Goal: Transaction & Acquisition: Obtain resource

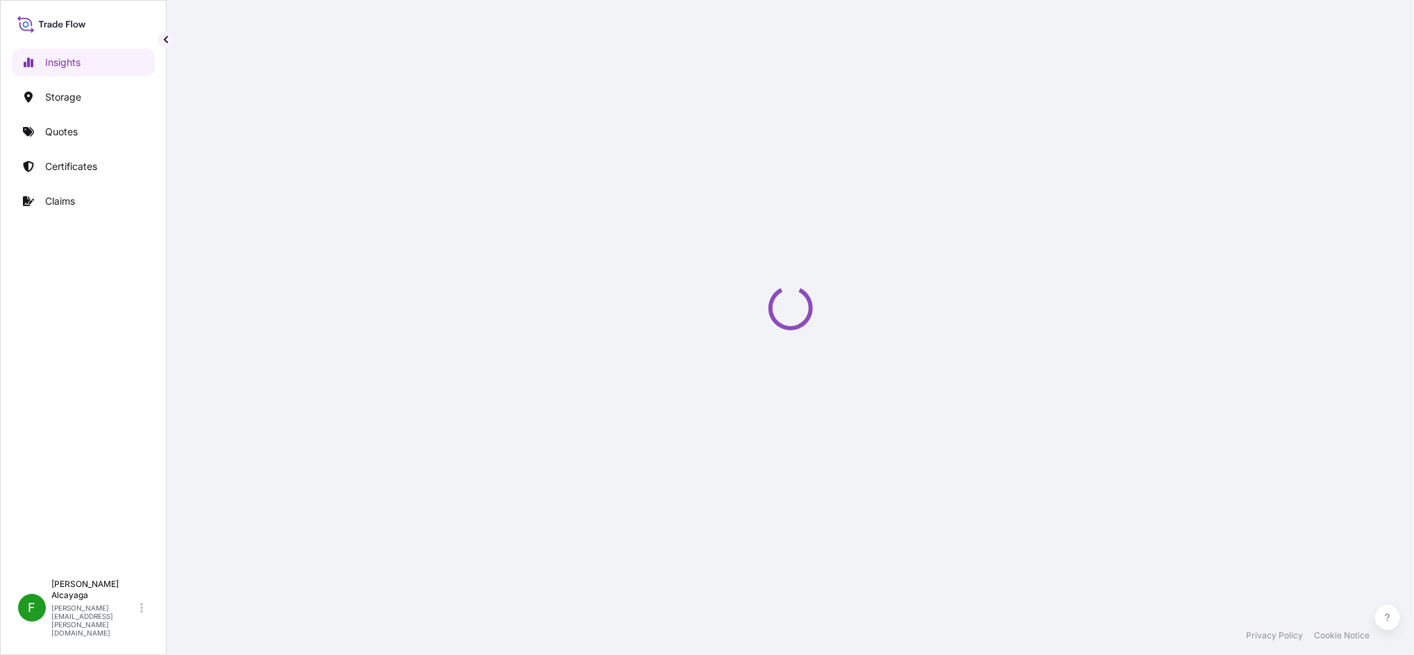
select select "2025"
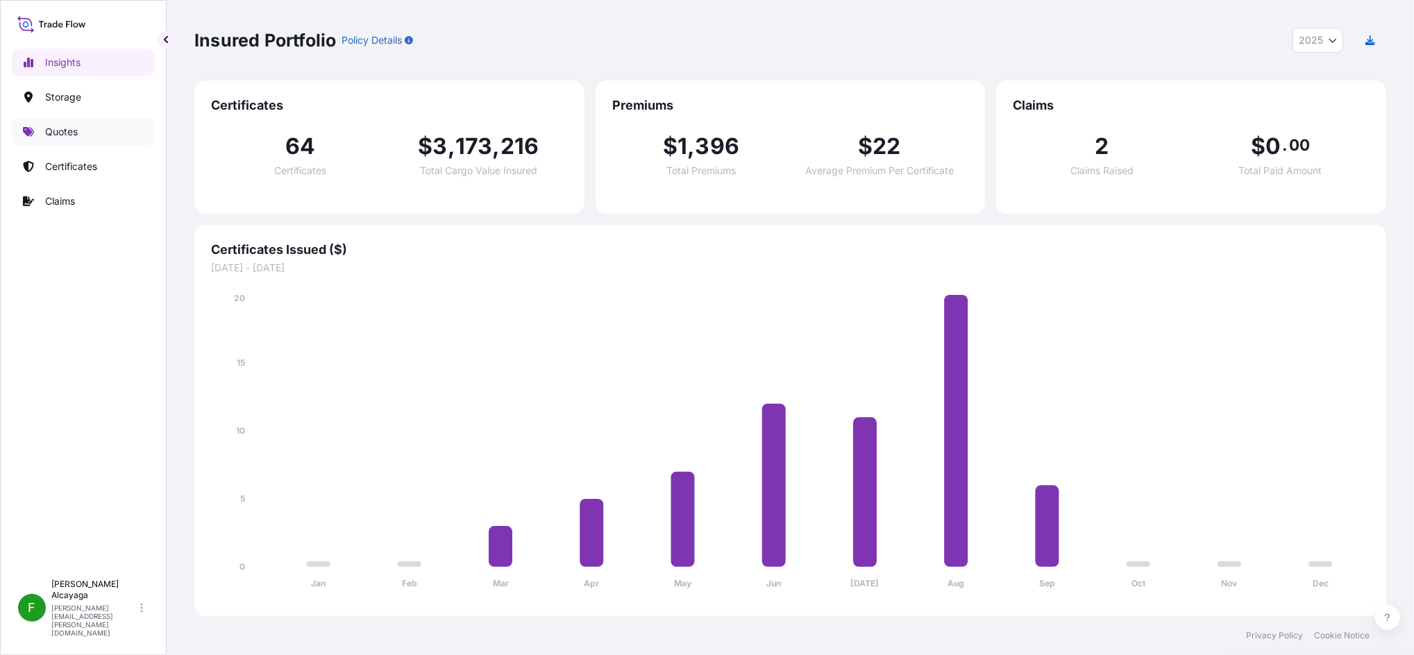
click at [96, 128] on link "Quotes" at bounding box center [83, 132] width 143 height 28
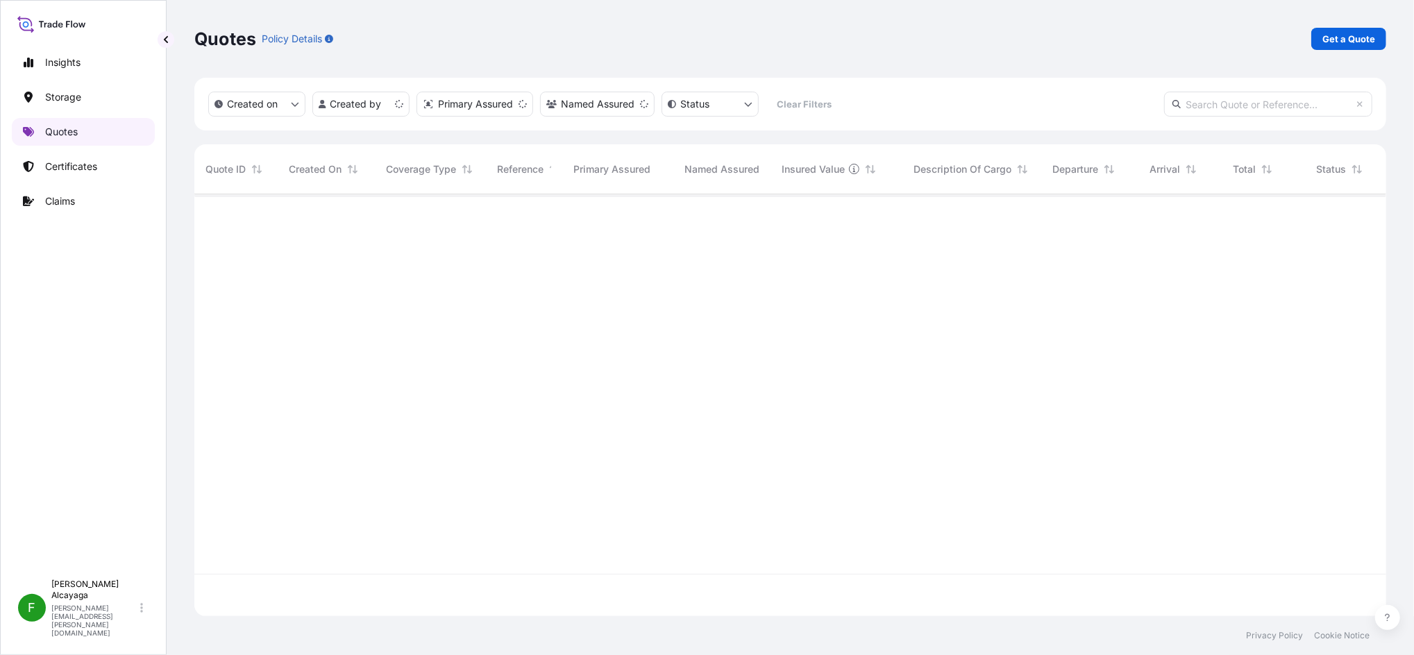
scroll to position [416, 1178]
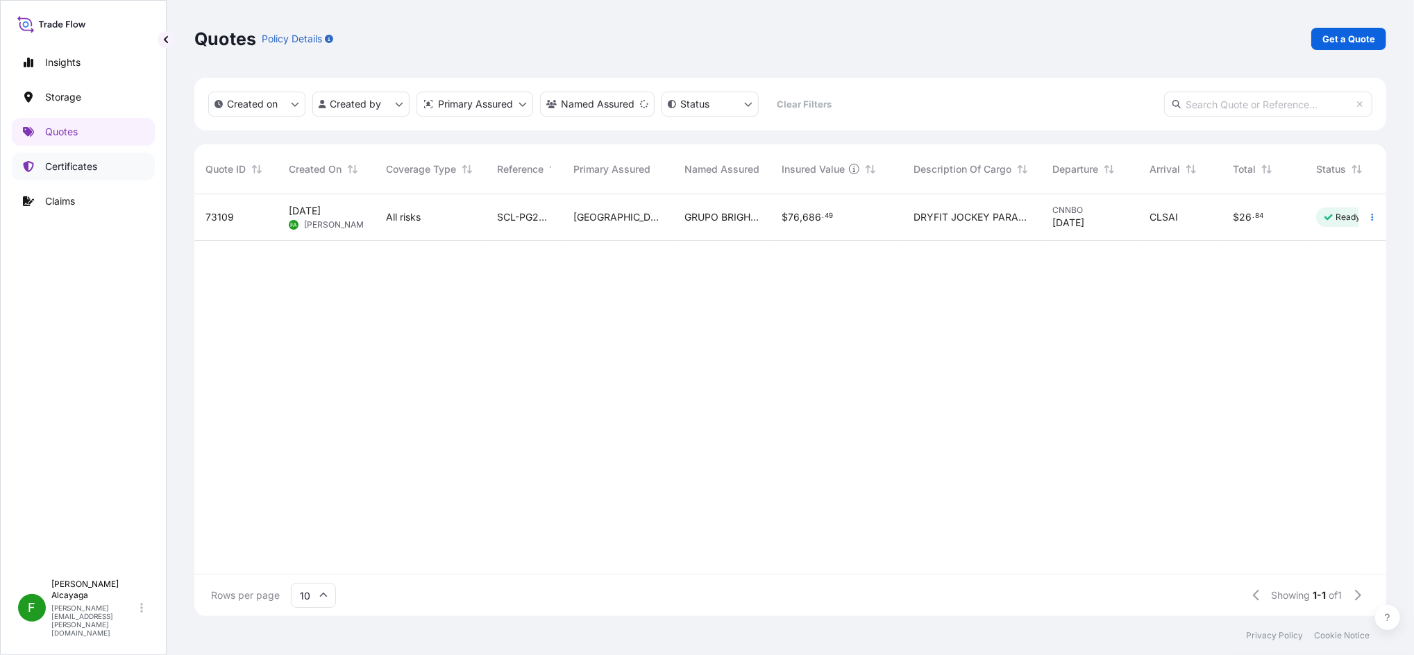
click at [126, 171] on link "Certificates" at bounding box center [83, 167] width 143 height 28
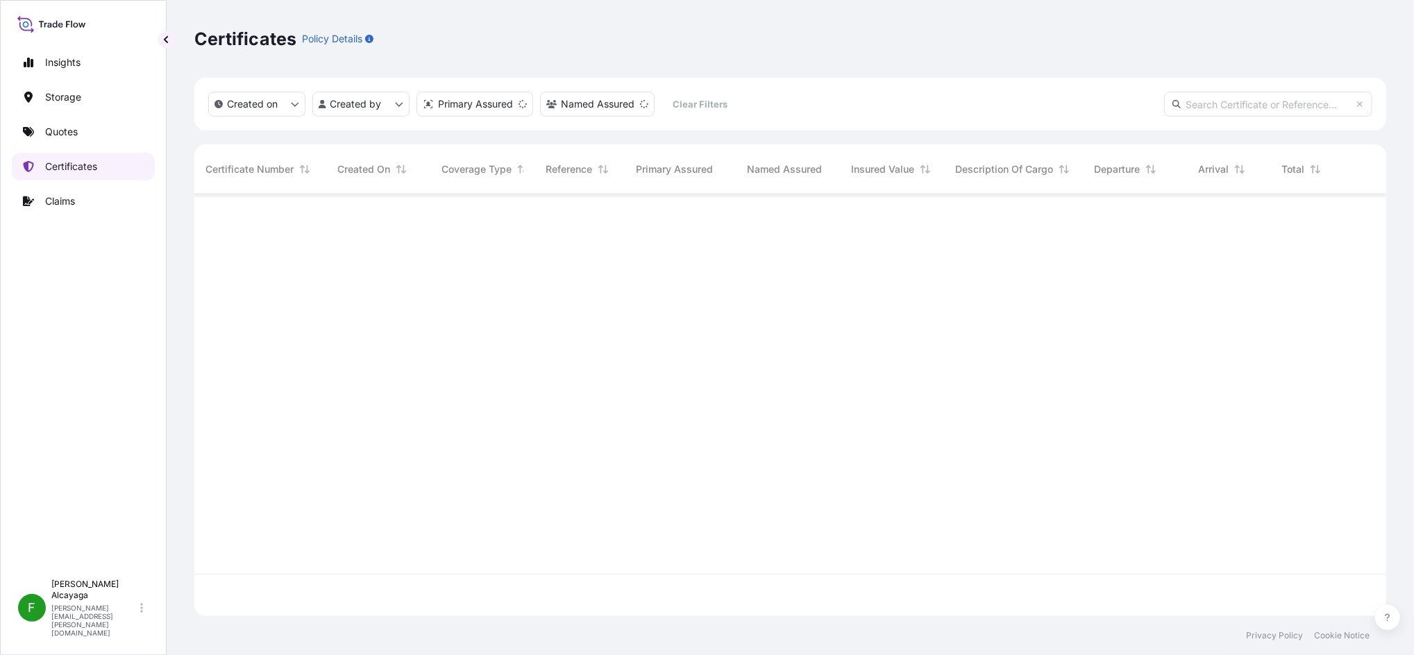
scroll to position [416, 1178]
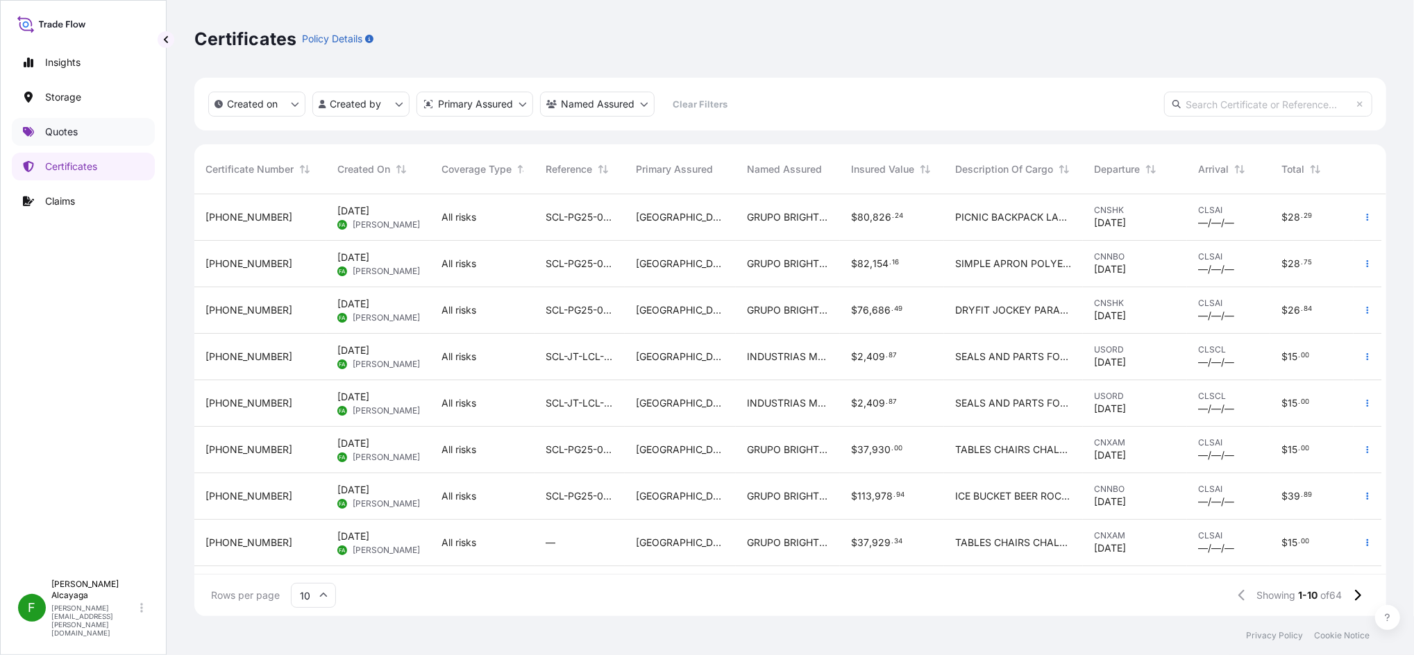
click at [46, 128] on p "Quotes" at bounding box center [61, 132] width 33 height 14
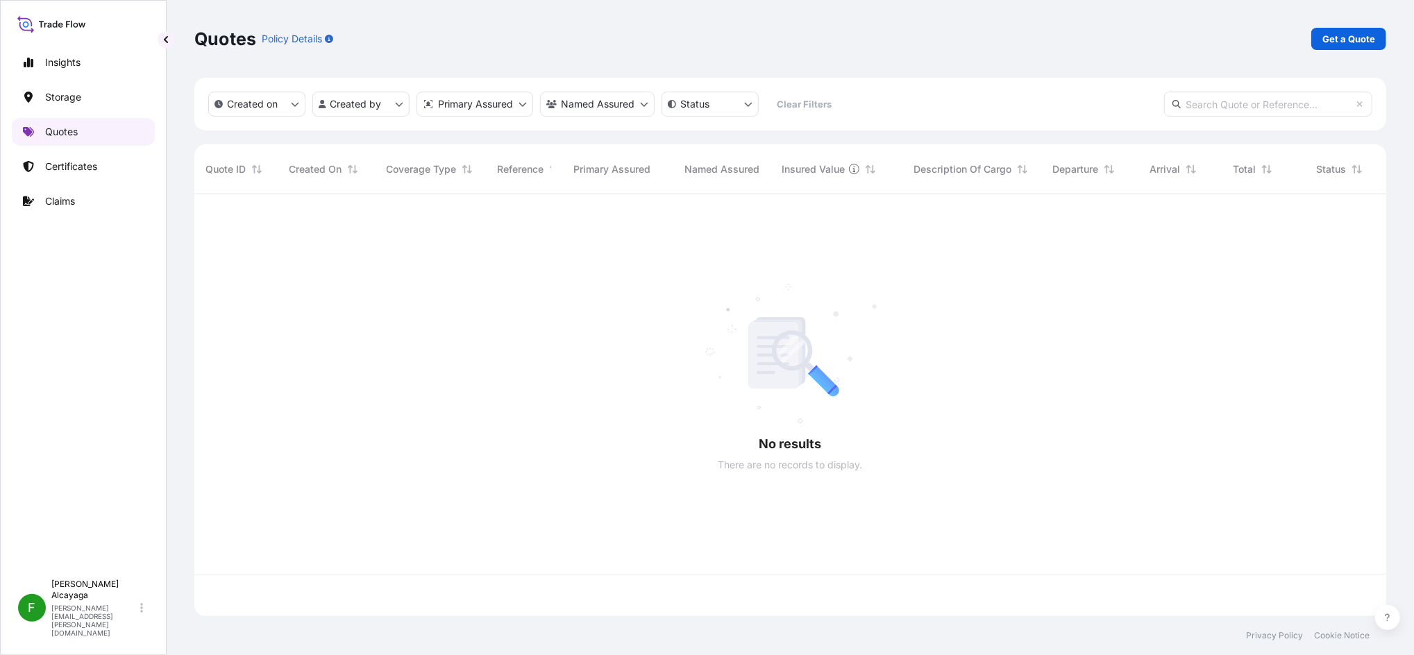
scroll to position [416, 1178]
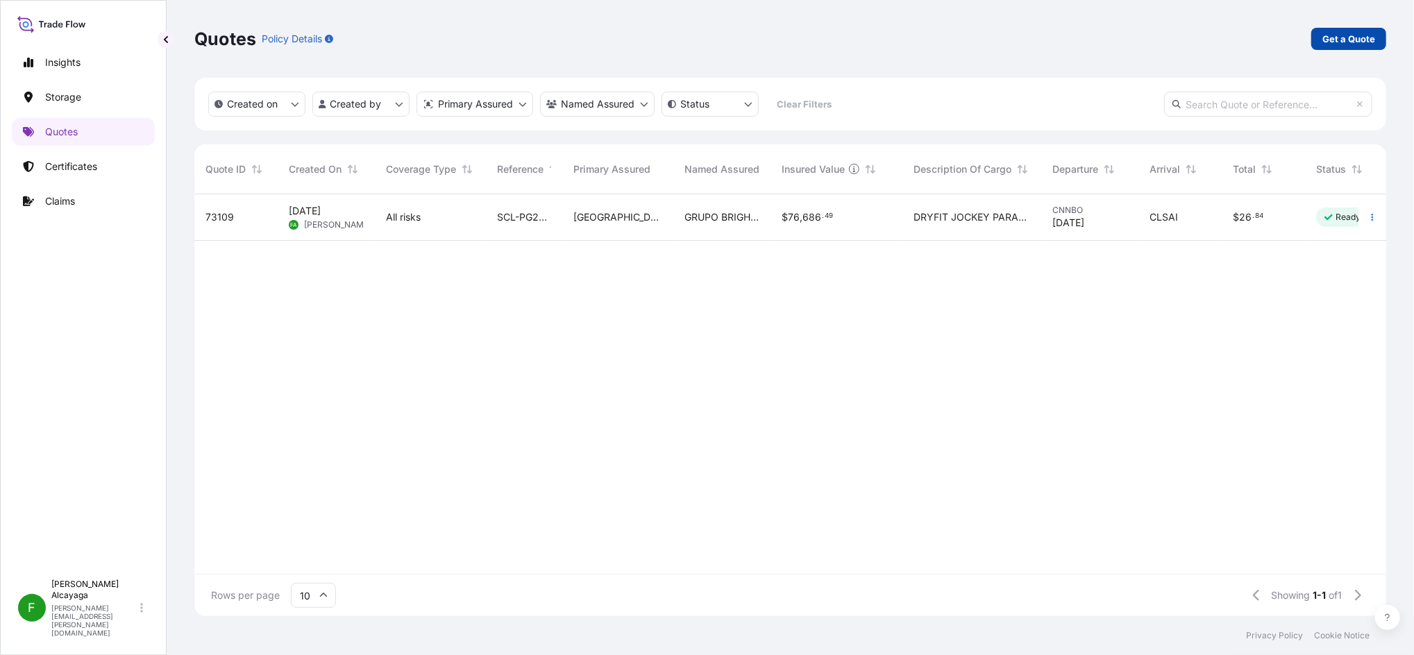
click at [1313, 39] on link "Get a Quote" at bounding box center [1348, 39] width 75 height 22
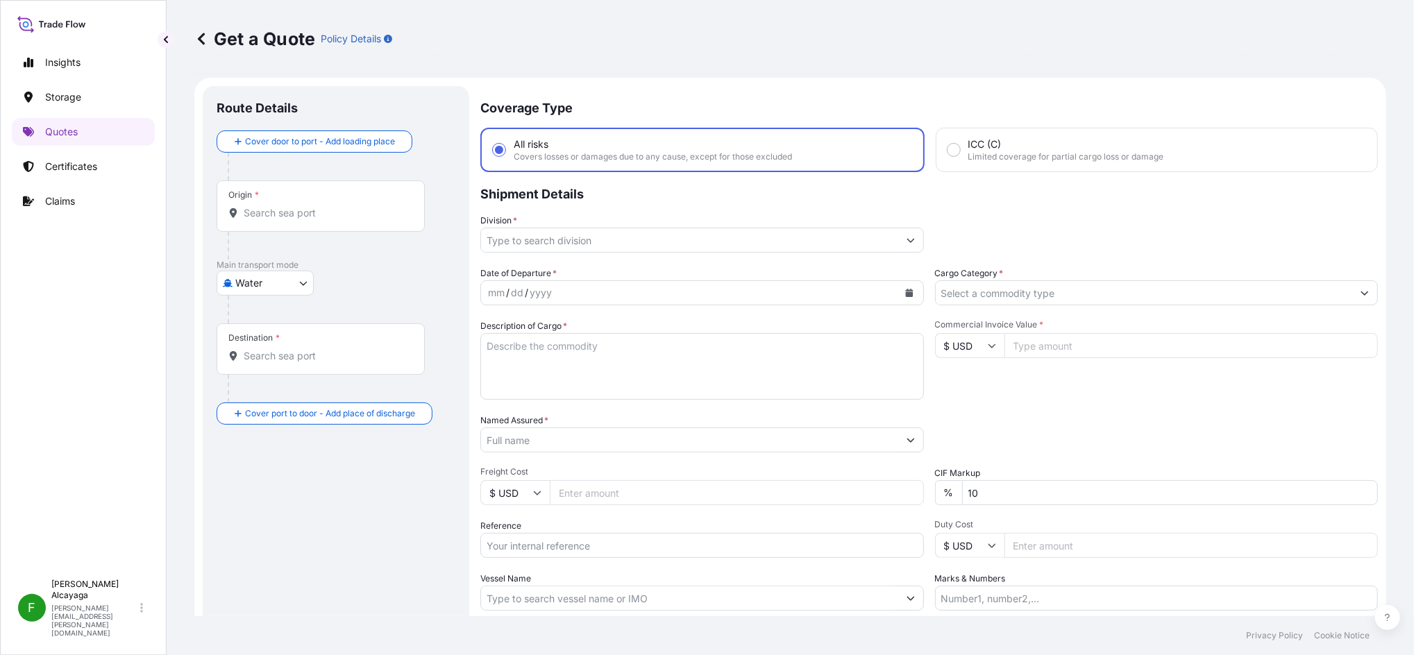
scroll to position [22, 0]
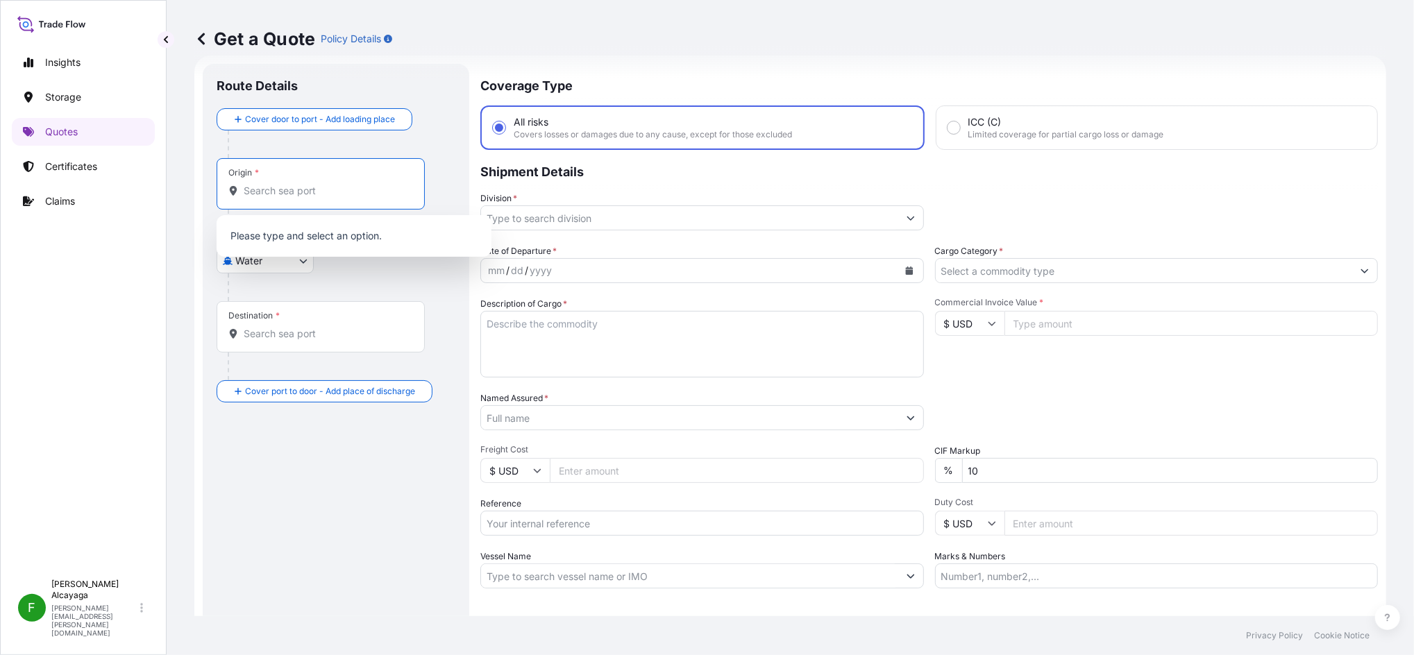
click at [365, 185] on input "Origin *" at bounding box center [326, 191] width 164 height 14
click at [285, 269] on body "0 options available. Insights Storage Quotes Certificates Claims F Fernanda Alc…" at bounding box center [707, 327] width 1414 height 655
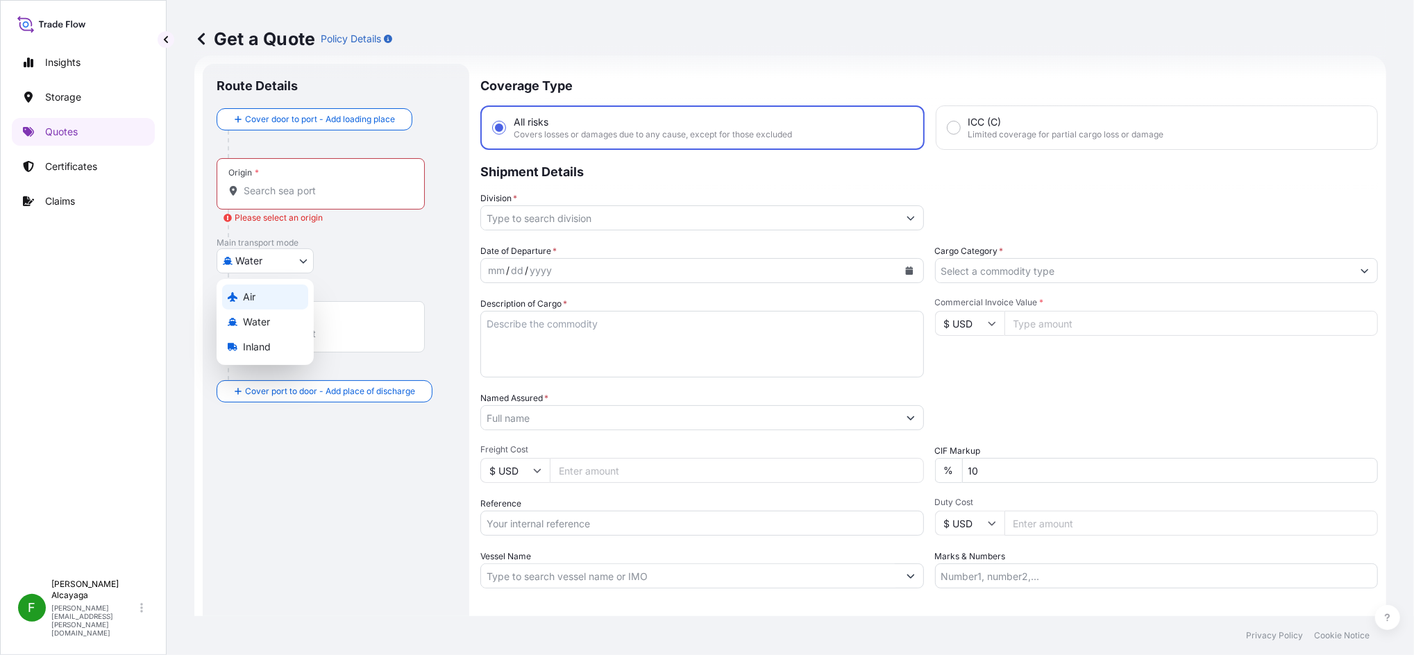
click at [284, 303] on div "Air" at bounding box center [265, 297] width 86 height 25
select select "Air"
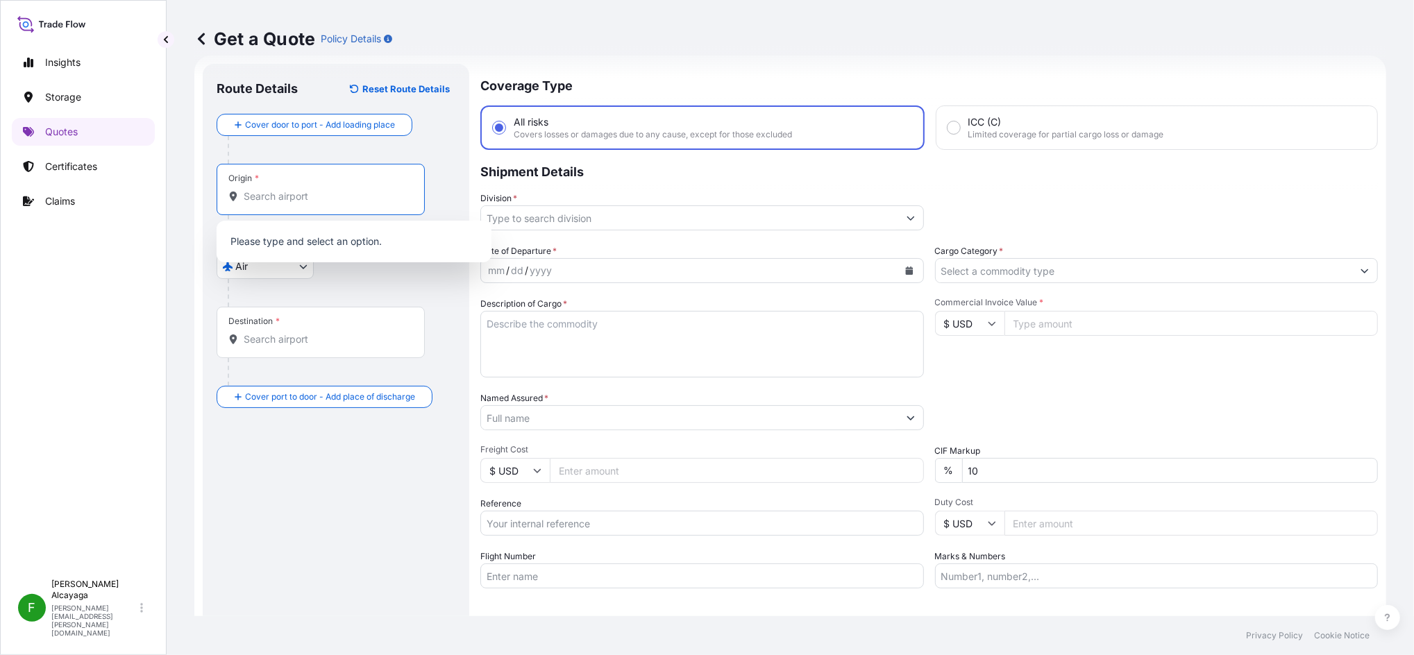
click at [301, 196] on input "Origin *" at bounding box center [326, 196] width 164 height 14
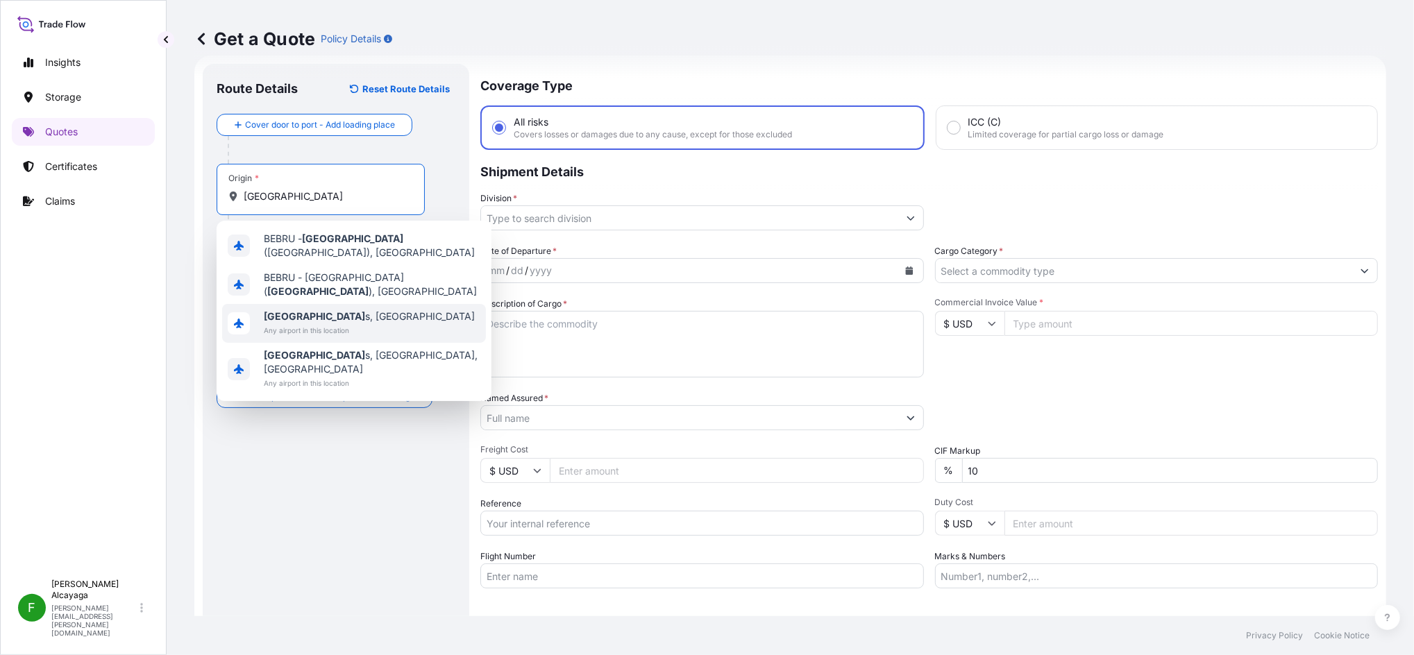
click at [376, 306] on div "Brussel s, Belgium Any airport in this location" at bounding box center [354, 323] width 264 height 39
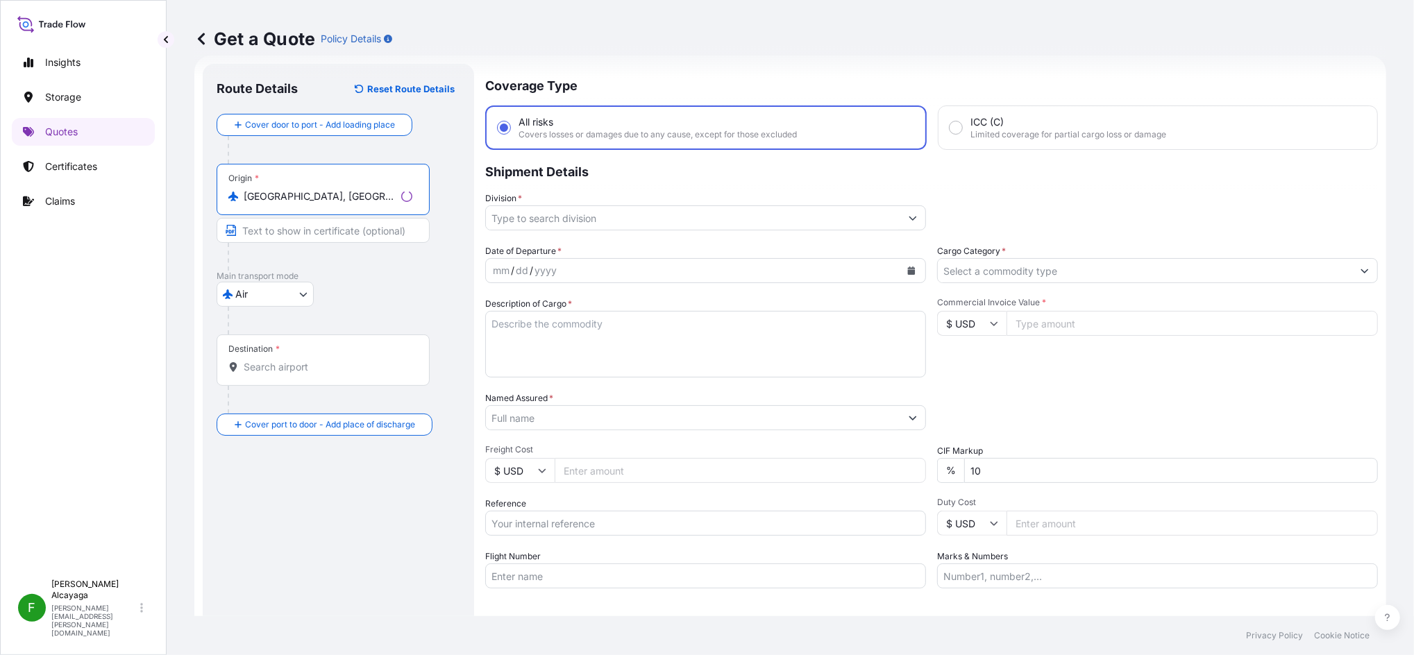
type input "Brussels, Belgium"
click at [322, 358] on div "Destination *" at bounding box center [323, 360] width 213 height 51
click at [322, 360] on input "Destination *" at bounding box center [328, 367] width 169 height 14
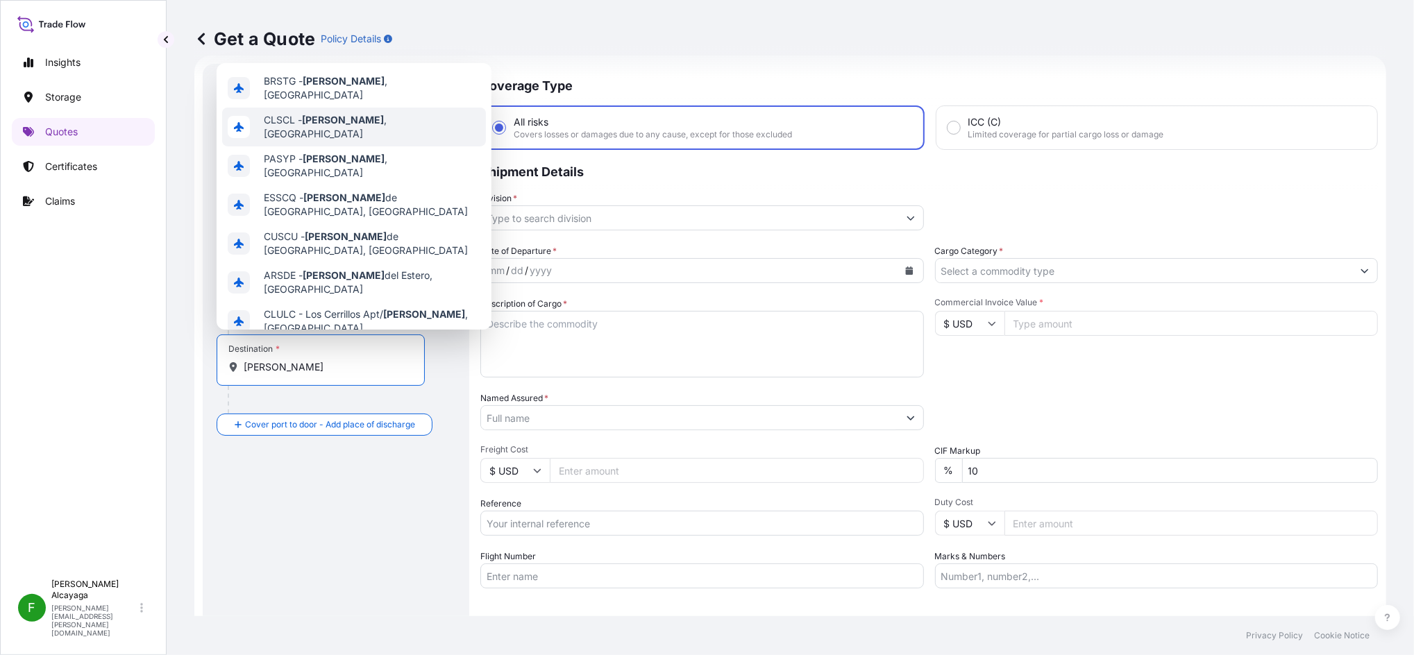
click at [398, 124] on div "CLSCL - Santiago , Chile" at bounding box center [354, 127] width 264 height 39
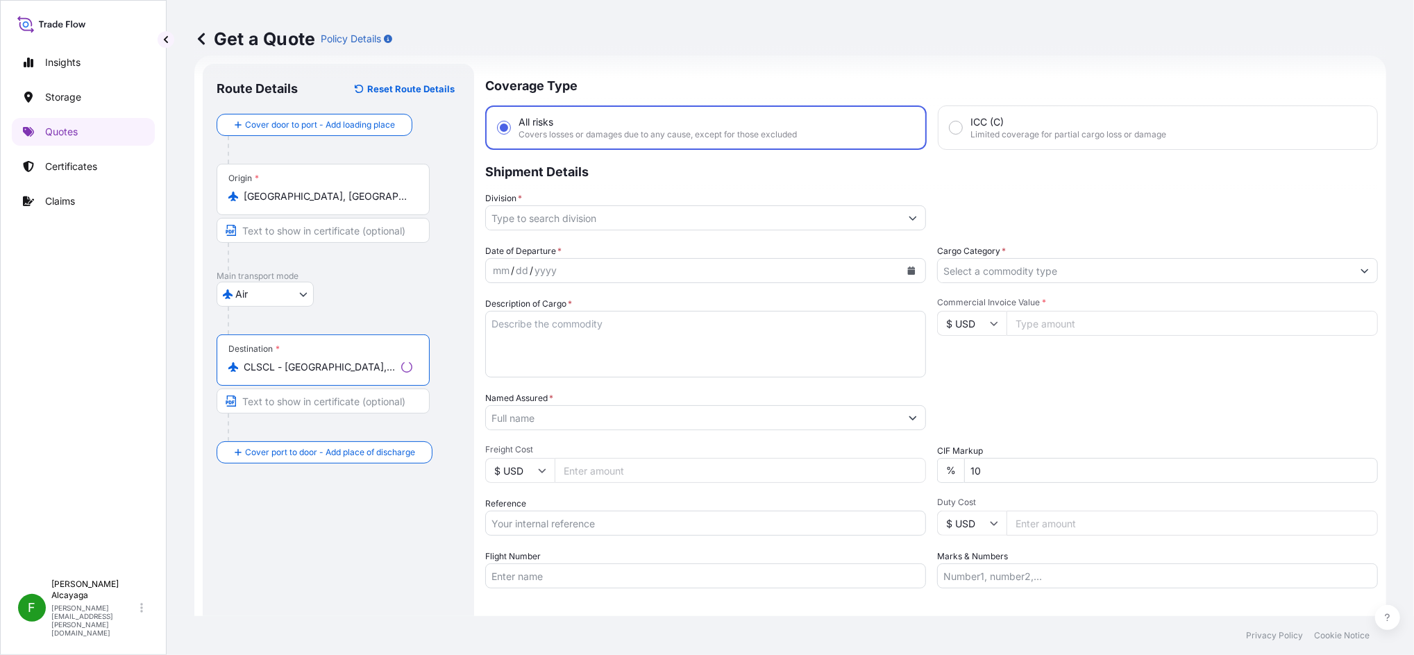
type input "CLSCL - Santiago, Chile"
click at [534, 269] on div "yyyy" at bounding box center [545, 270] width 25 height 17
click at [889, 269] on div "mm / dd / yyyy" at bounding box center [689, 270] width 417 height 25
click at [902, 263] on button "Calendar" at bounding box center [909, 271] width 22 height 22
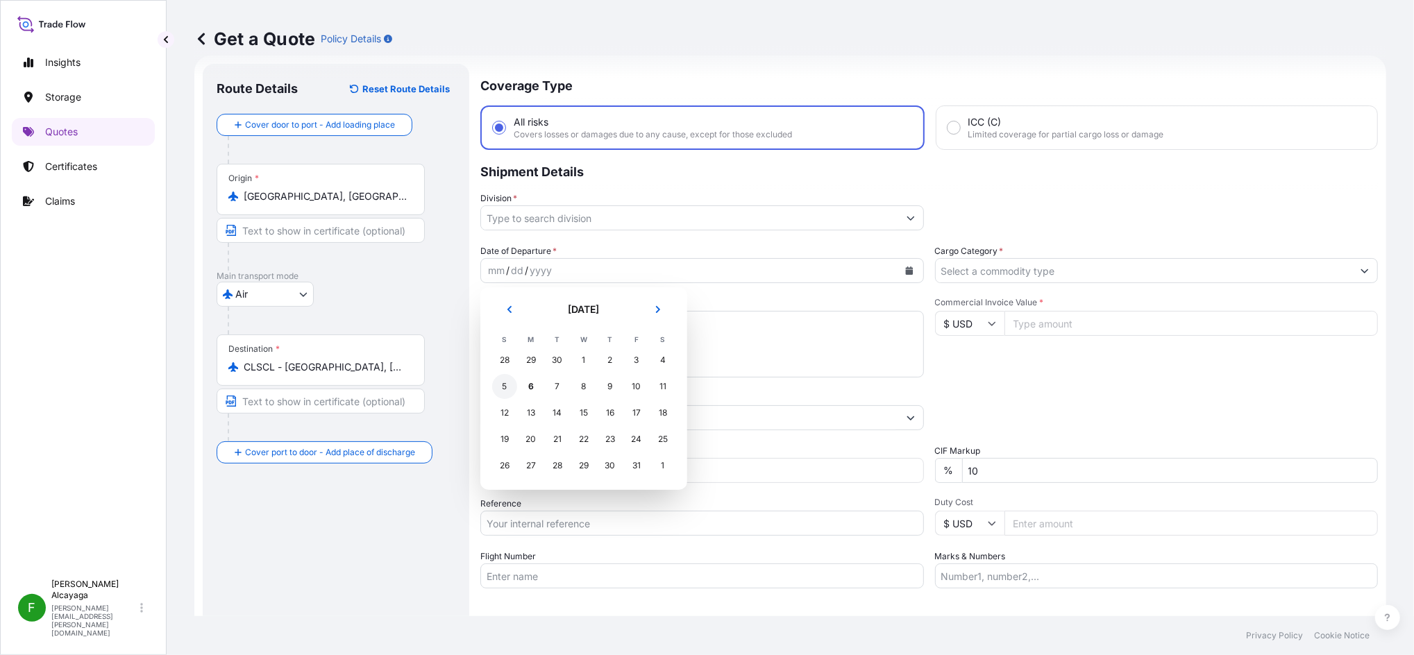
click at [507, 385] on div "5" at bounding box center [504, 386] width 25 height 25
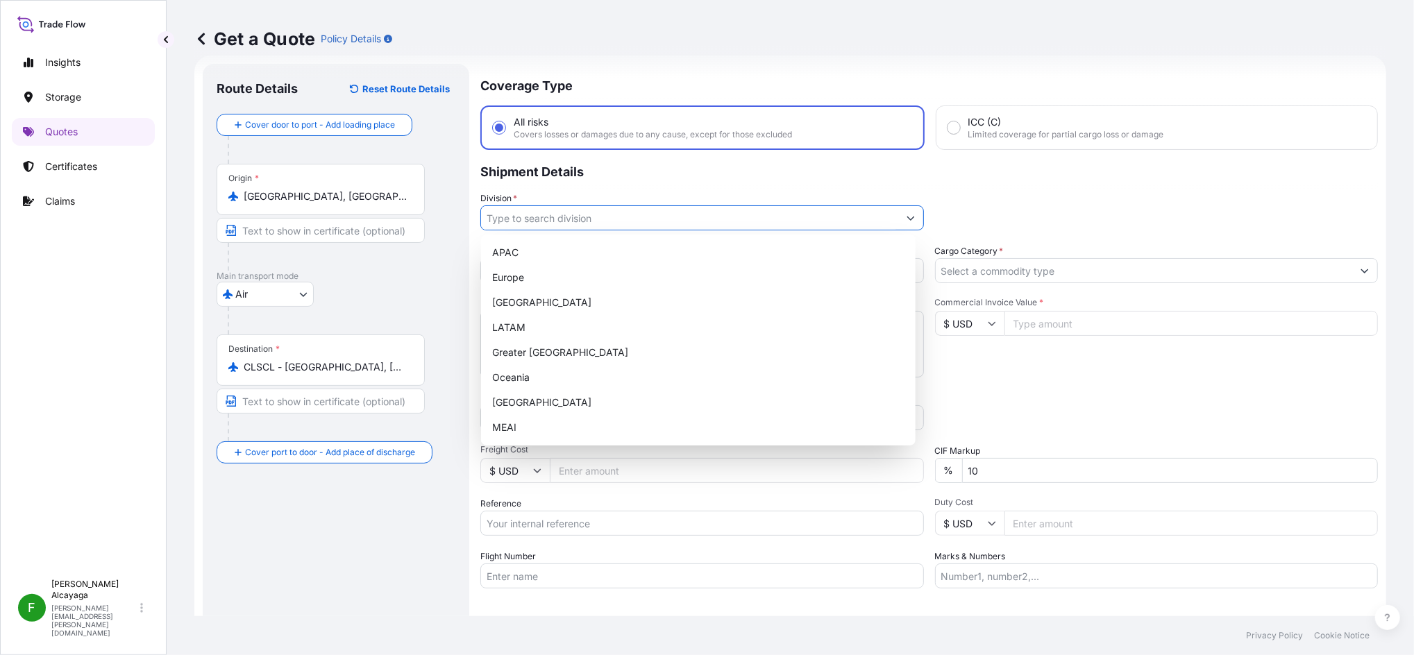
click at [595, 219] on input "Division *" at bounding box center [689, 217] width 417 height 25
click at [554, 327] on div "APAC Europe North America LATAM Greater China Oceania Turkey MEAI" at bounding box center [698, 340] width 423 height 200
type input "LATAM"
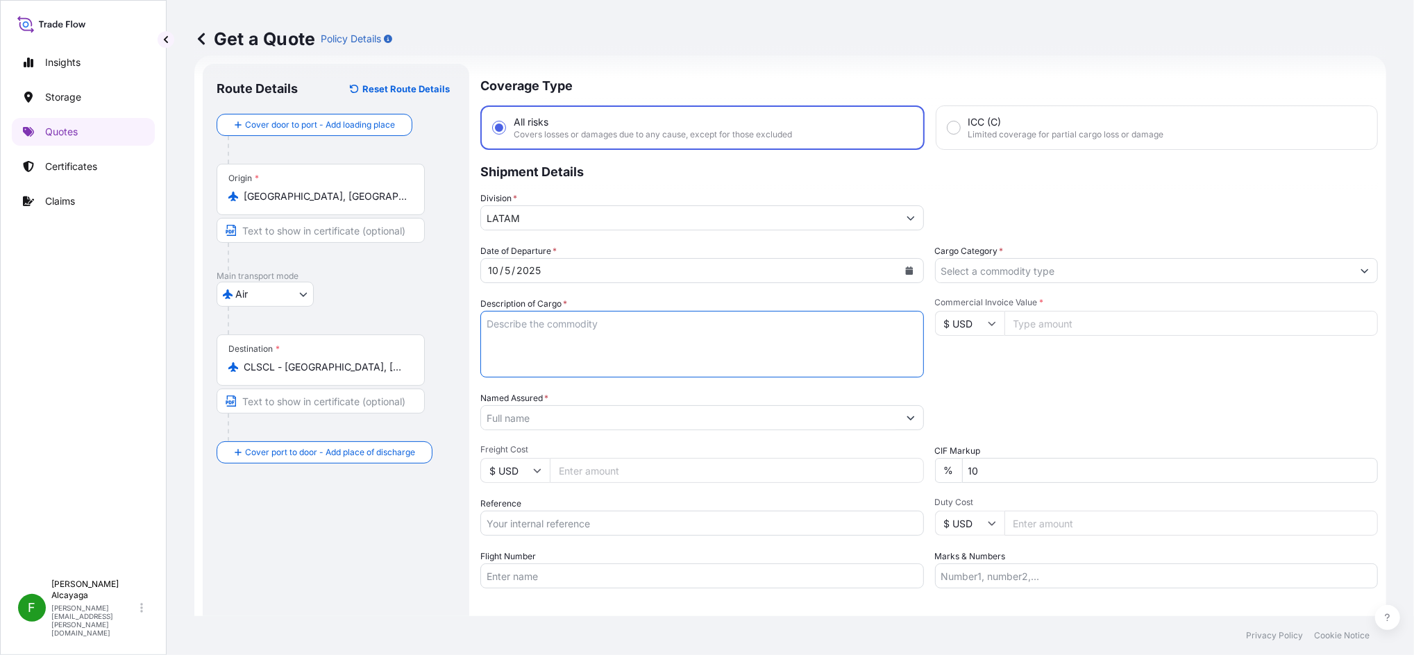
click at [554, 327] on textarea "Description of Cargo *" at bounding box center [702, 344] width 444 height 67
click at [1011, 289] on div "Date of Departure * 10 / 5 / 2025 Cargo Category * Description of Cargo * Comme…" at bounding box center [929, 416] width 898 height 344
click at [1015, 285] on div "Date of Departure * 10 / 5 / 2025 Cargo Category * Description of Cargo * Comme…" at bounding box center [929, 416] width 898 height 344
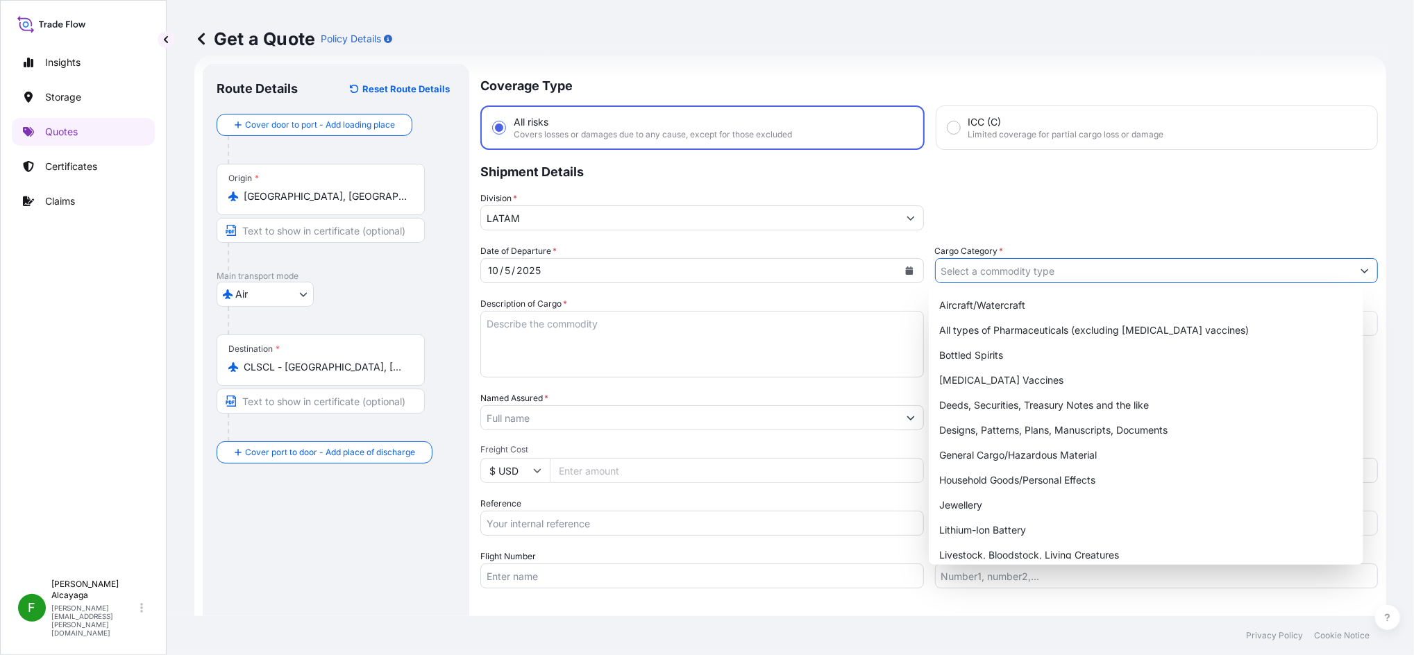
click at [1016, 279] on input "Cargo Category *" at bounding box center [1144, 270] width 417 height 25
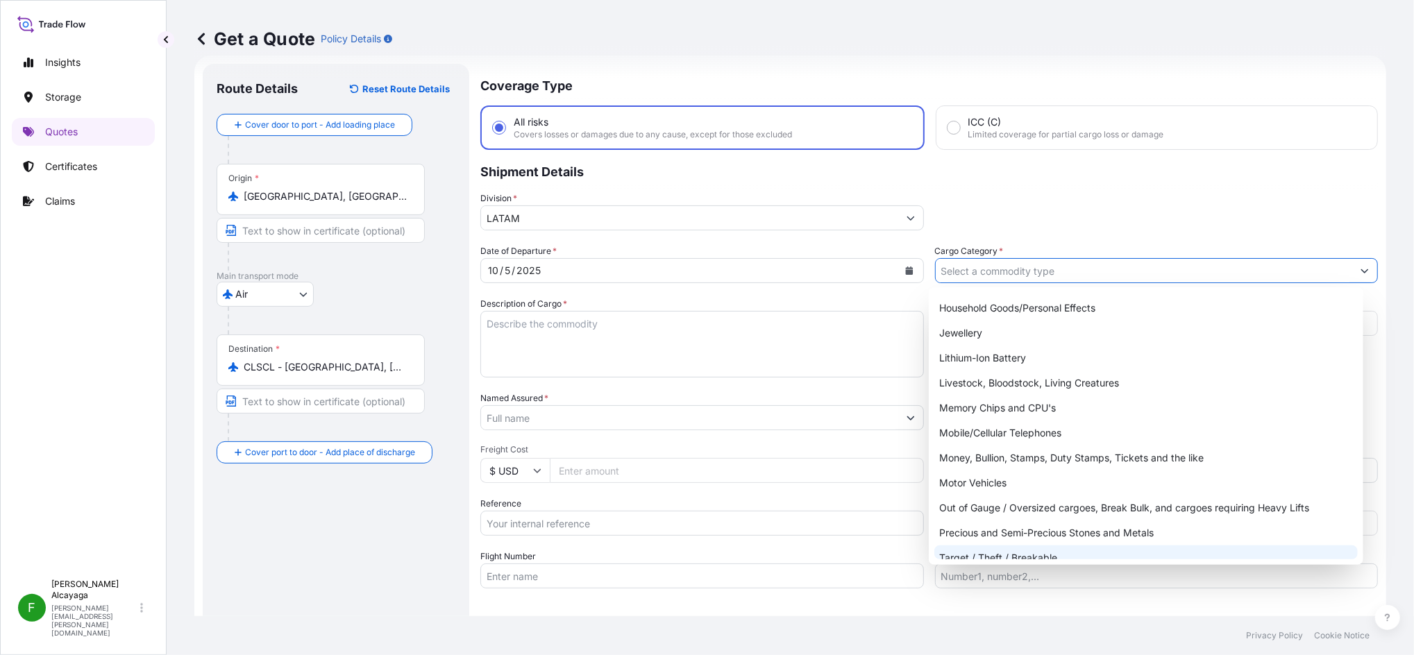
scroll to position [140, 0]
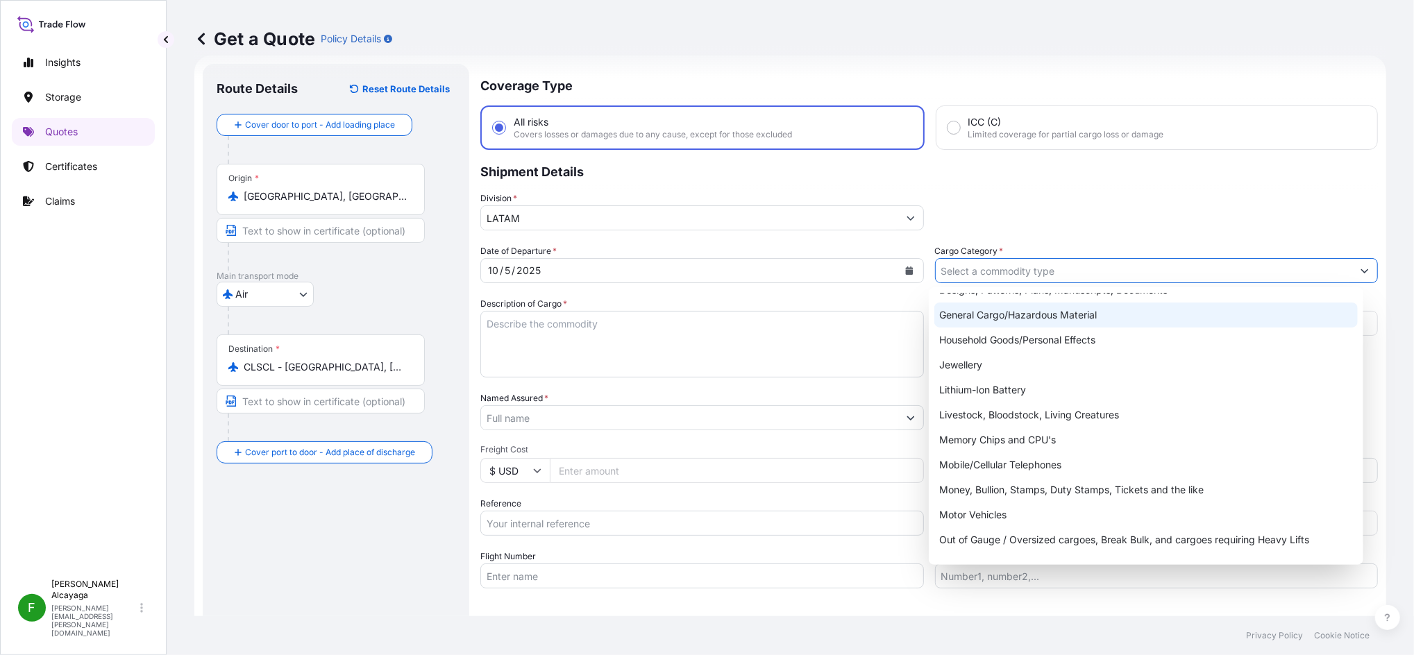
click at [1030, 317] on div "General Cargo/Hazardous Material" at bounding box center [1145, 315] width 423 height 25
type input "General Cargo/Hazardous Material"
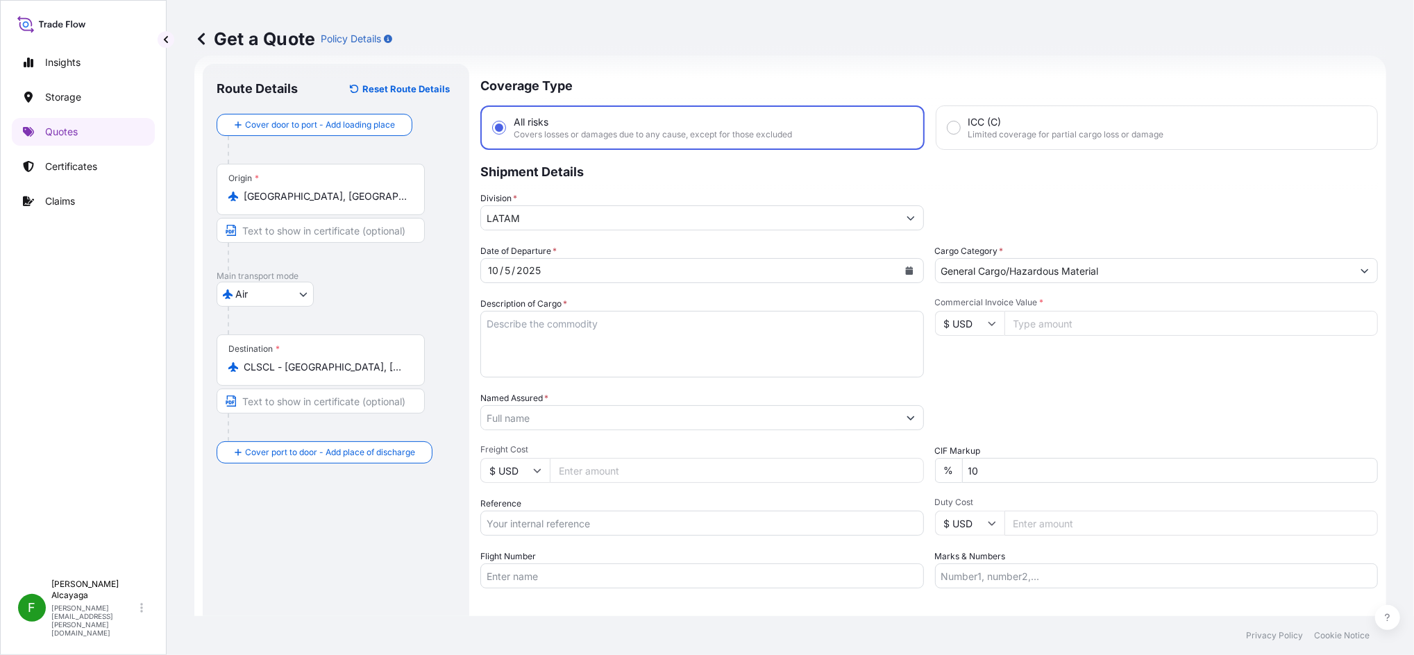
click at [574, 470] on input "Freight Cost" at bounding box center [737, 470] width 374 height 25
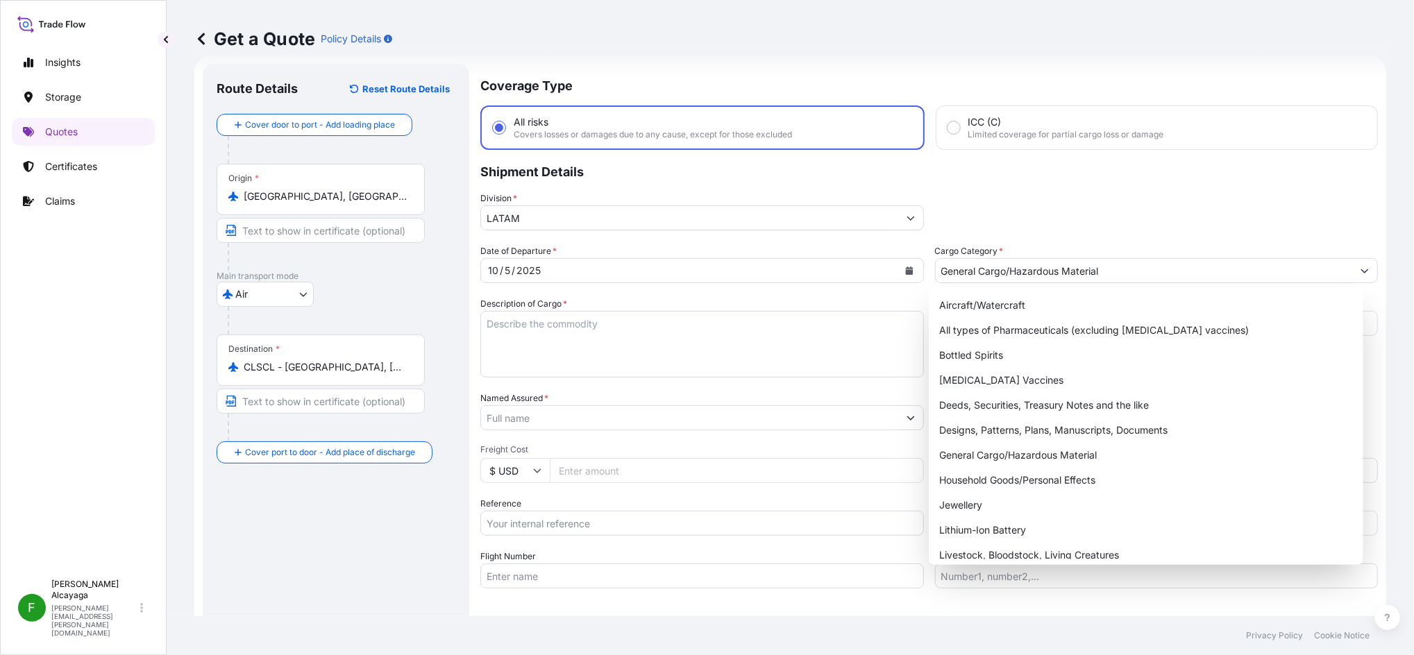
paste input "1317.95"
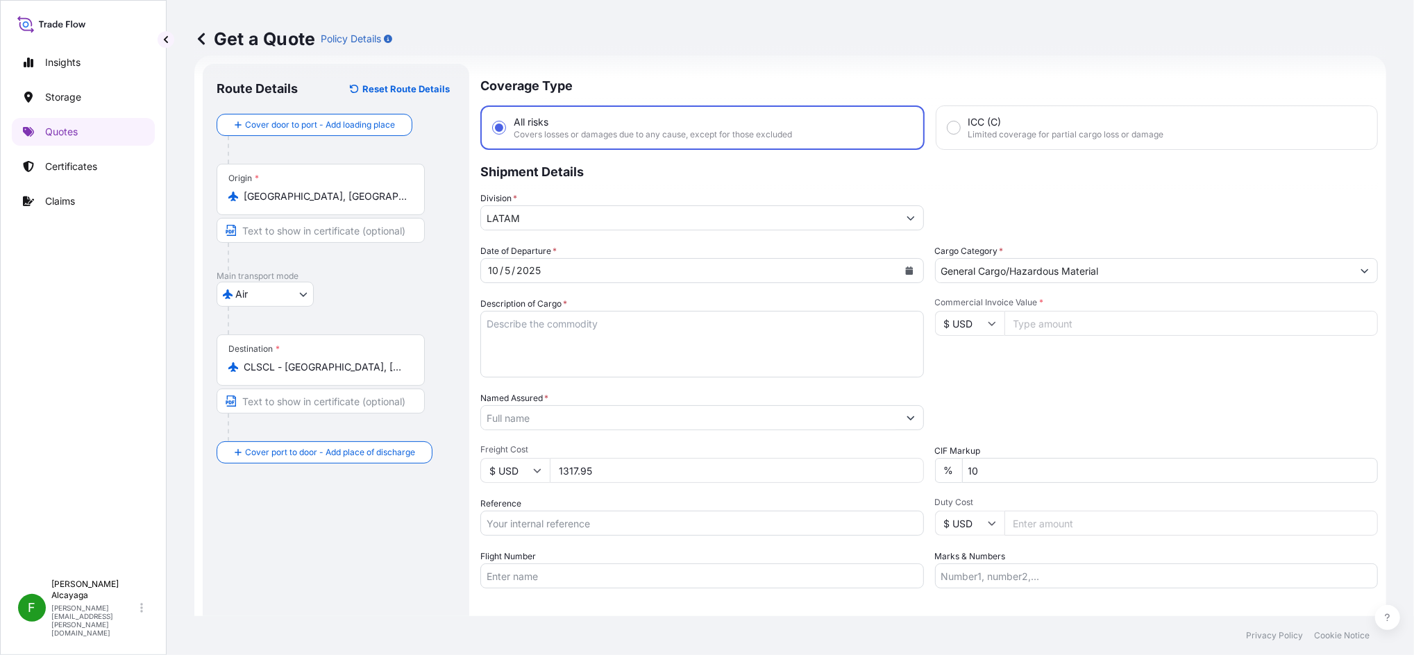
type input "1317.95"
click at [537, 469] on icon at bounding box center [537, 470] width 8 height 8
click at [511, 521] on div "€ EUR" at bounding box center [515, 507] width 58 height 26
type input "€ EUR"
click at [975, 317] on input "$ USD" at bounding box center [969, 323] width 69 height 25
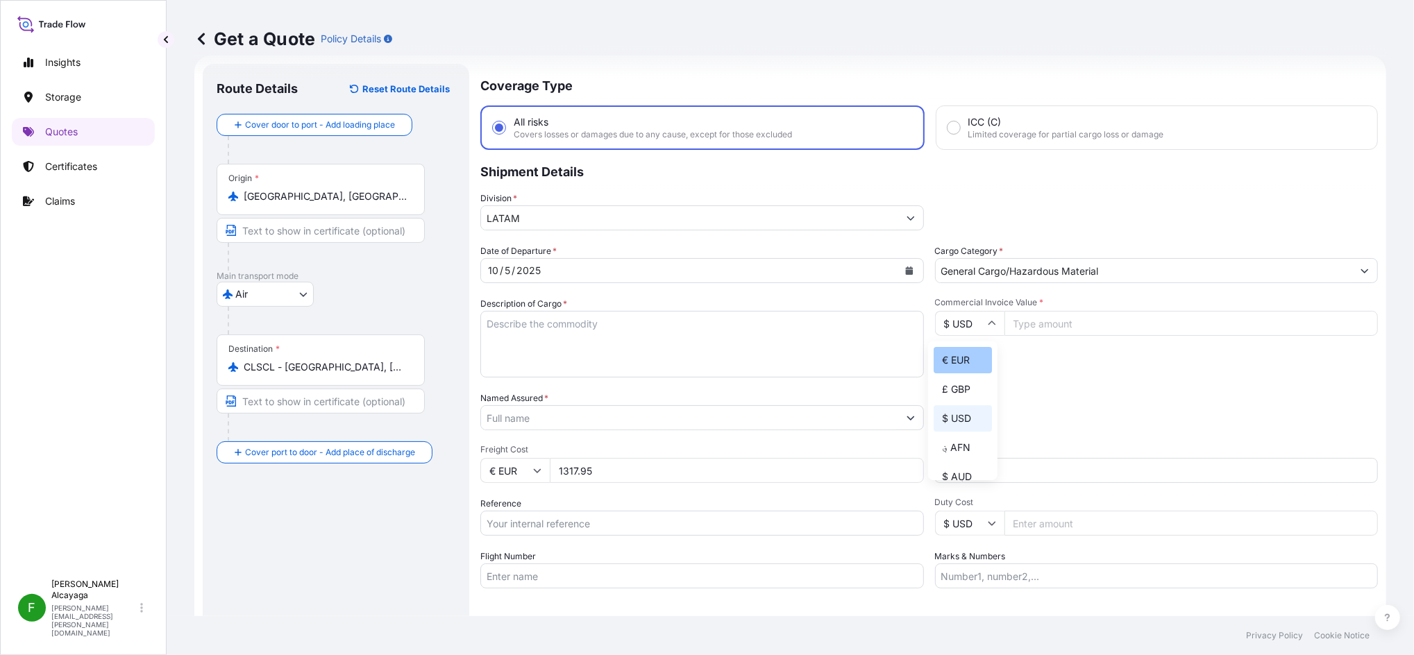
click at [961, 354] on div "€ EUR" at bounding box center [963, 360] width 58 height 26
type input "€ EUR"
click at [1006, 521] on input "Duty Cost" at bounding box center [1191, 523] width 374 height 25
click at [1007, 321] on input "Commercial Invoice Value *" at bounding box center [1191, 323] width 374 height 25
click at [1040, 384] on div "Date of Departure * 10 / 5 / 2025 Cargo Category * General Cargo/Hazardous Mate…" at bounding box center [929, 416] width 898 height 344
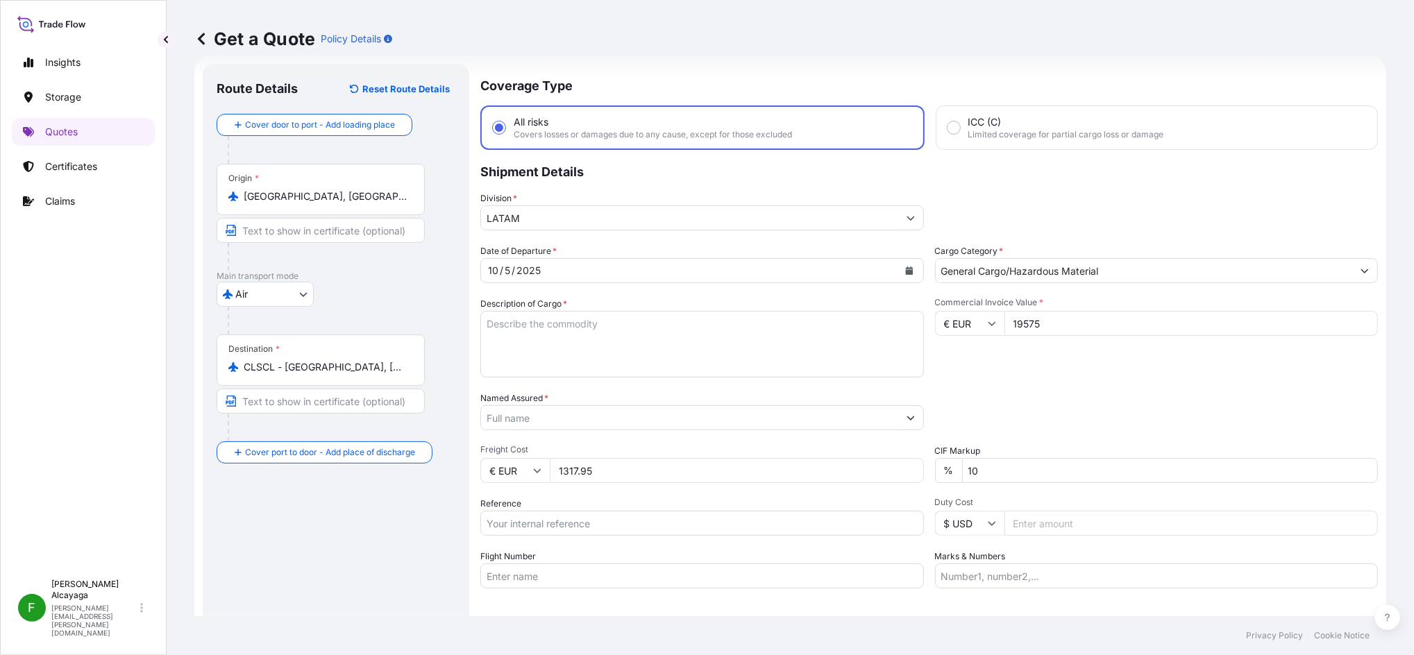
click at [1055, 305] on span "Commercial Invoice Value *" at bounding box center [1157, 302] width 444 height 11
click at [1055, 311] on input "19575" at bounding box center [1191, 323] width 374 height 25
click at [1080, 317] on input "19575" at bounding box center [1191, 323] width 374 height 25
click at [1080, 318] on input "19575" at bounding box center [1191, 323] width 374 height 25
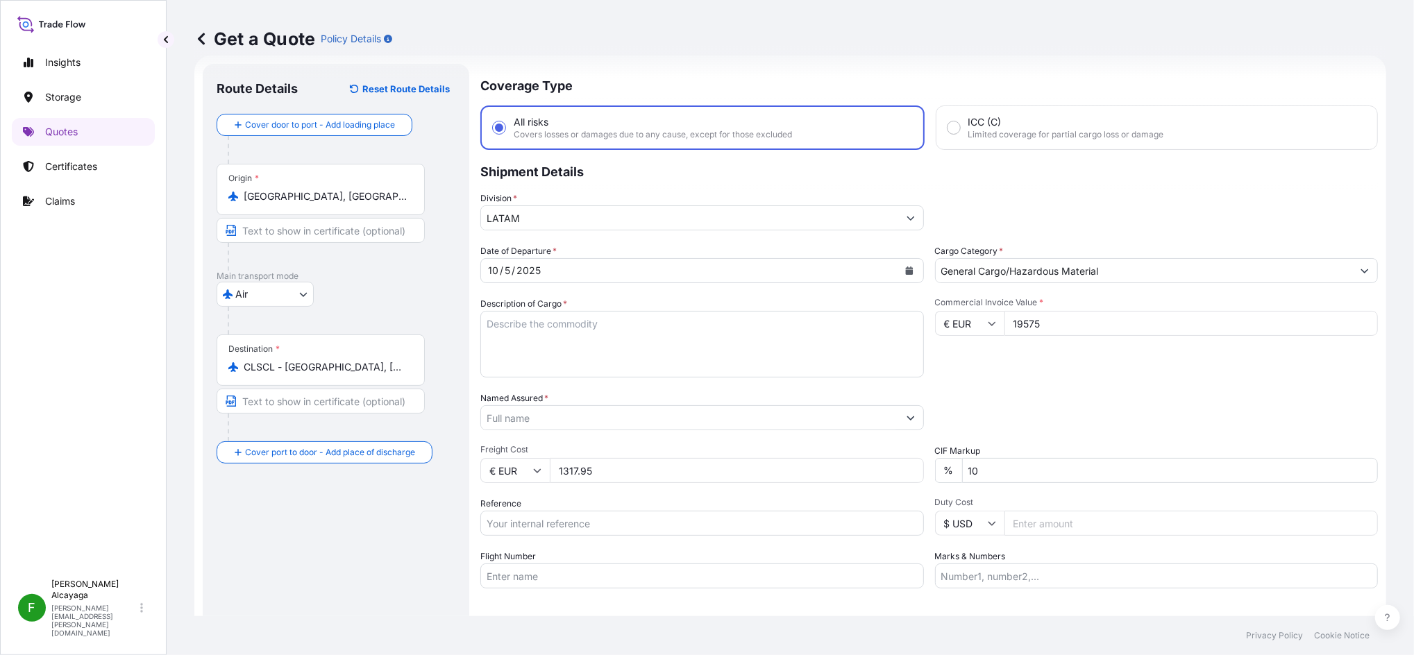
click at [1080, 318] on input "19575" at bounding box center [1191, 323] width 374 height 25
type input "10574"
type input "10574.95"
click at [1126, 400] on div "Packing Category Type to search a container mode Please select a primary mode o…" at bounding box center [1157, 410] width 444 height 39
click at [587, 469] on input "1317.95" at bounding box center [737, 470] width 374 height 25
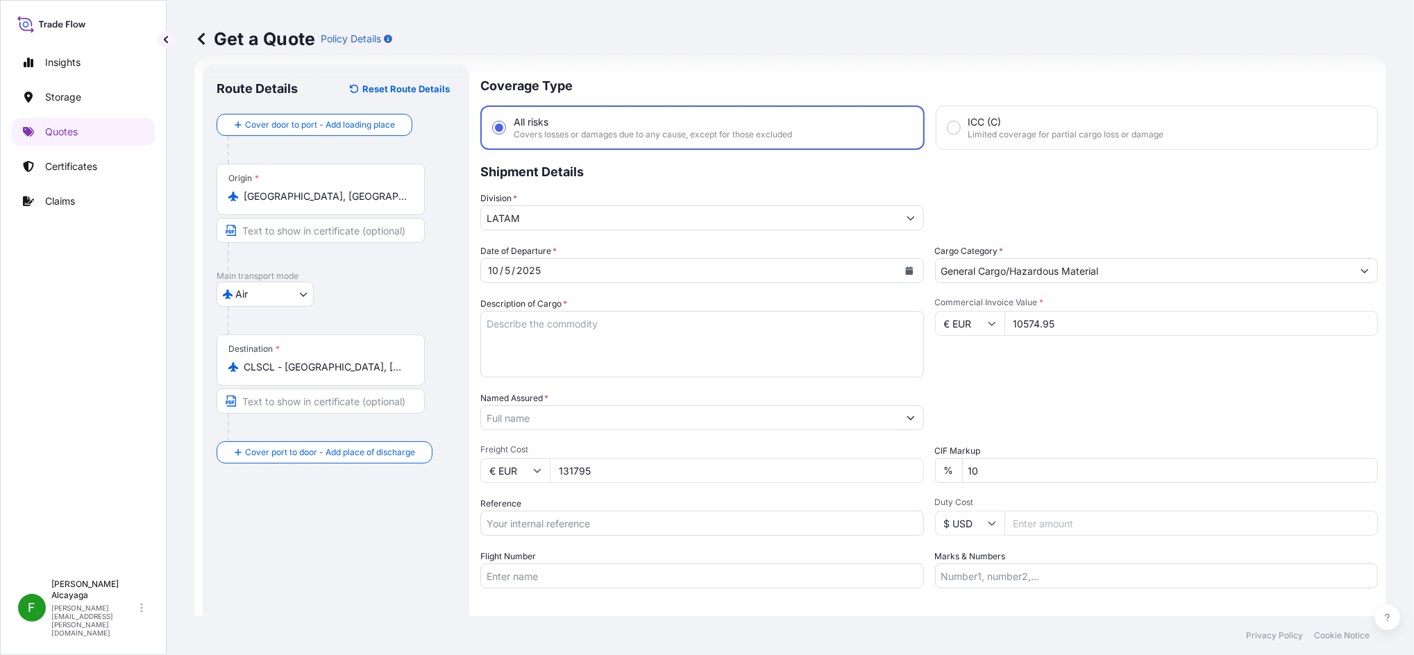
type input "1317.95"
click at [568, 568] on input "Flight Number" at bounding box center [702, 576] width 444 height 25
paste input "SCL-JT-AIR-001478"
type input "SCL-JT-AIR-001478"
drag, startPoint x: 607, startPoint y: 396, endPoint x: 617, endPoint y: 428, distance: 34.0
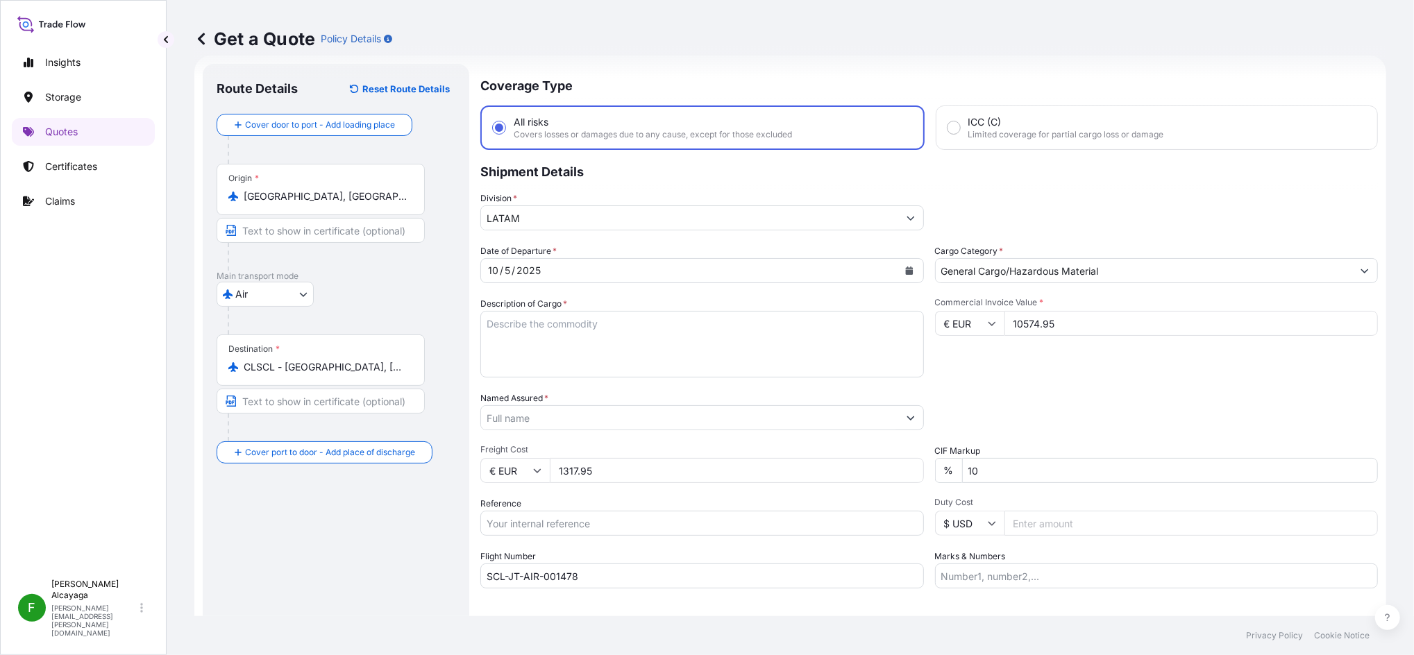
click at [607, 396] on div "Named Assured *" at bounding box center [702, 410] width 444 height 39
click at [617, 430] on div "Date of Departure * 10 / 5 / 2025 Cargo Category * General Cargo/Hazardous Mate…" at bounding box center [929, 416] width 898 height 344
click at [611, 431] on div "Date of Departure * 10 / 5 / 2025 Cargo Category * General Cargo/Hazardous Mate…" at bounding box center [929, 416] width 898 height 344
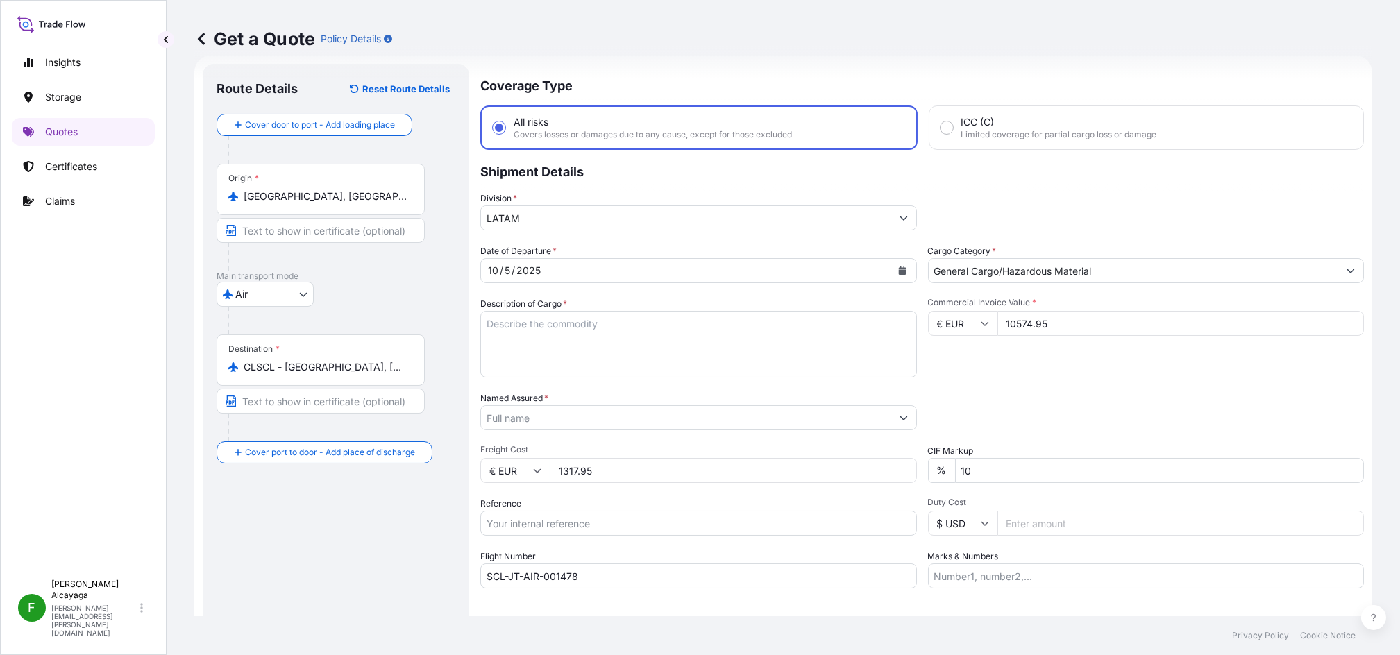
click at [607, 425] on input "Named Assured *" at bounding box center [686, 417] width 410 height 25
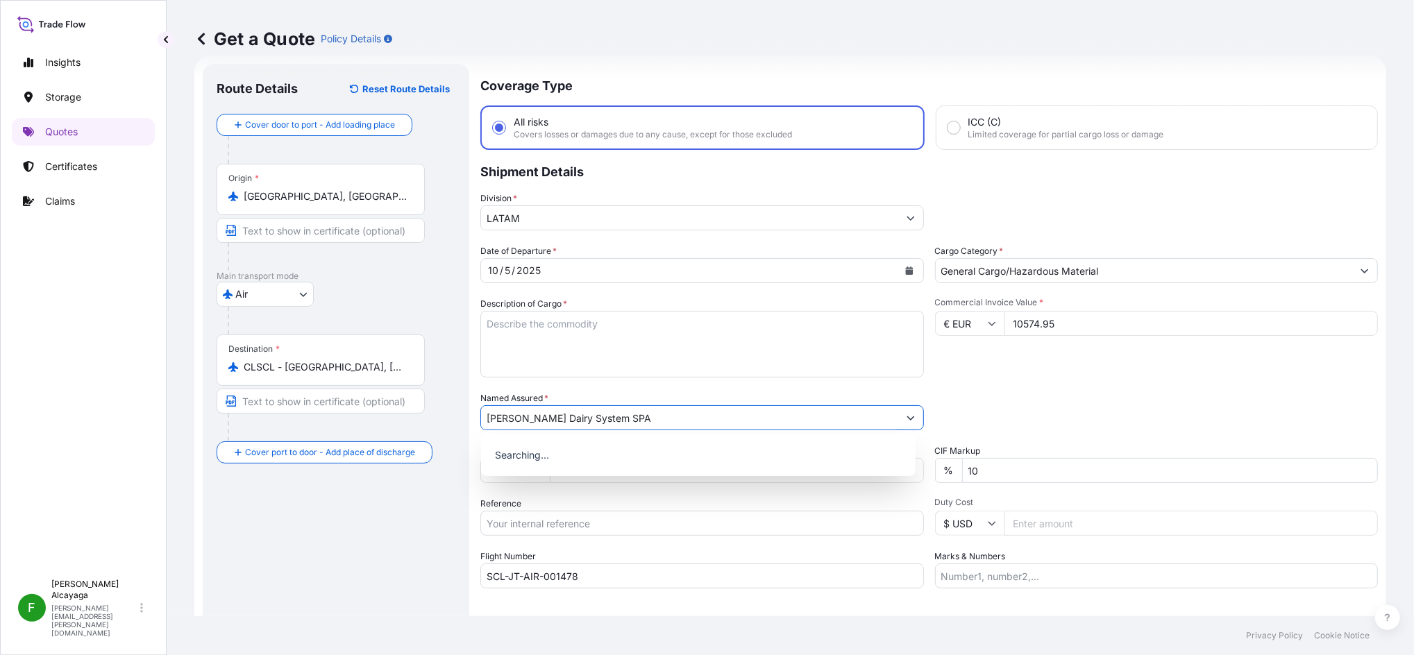
type input "Madero Dairy System SPA"
click at [668, 346] on textarea "Description of Cargo *" at bounding box center [702, 344] width 444 height 67
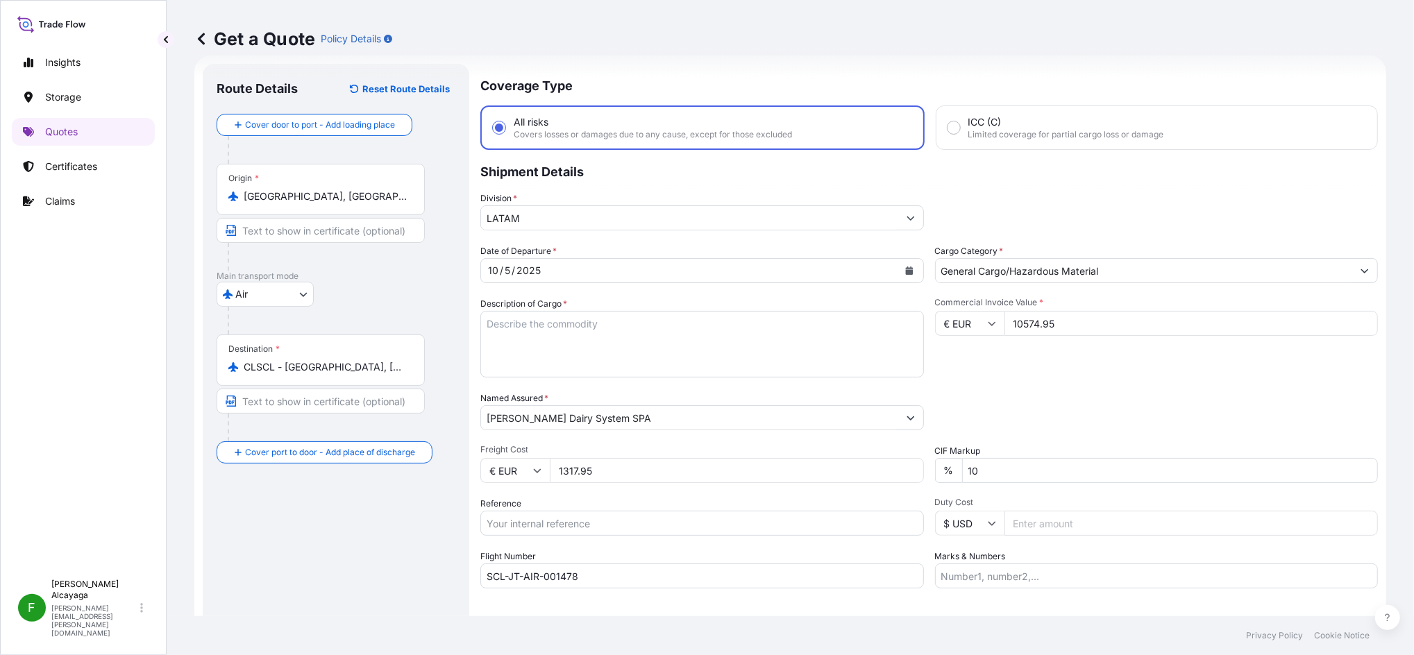
click at [627, 362] on textarea "Description of Cargo *" at bounding box center [702, 344] width 444 height 67
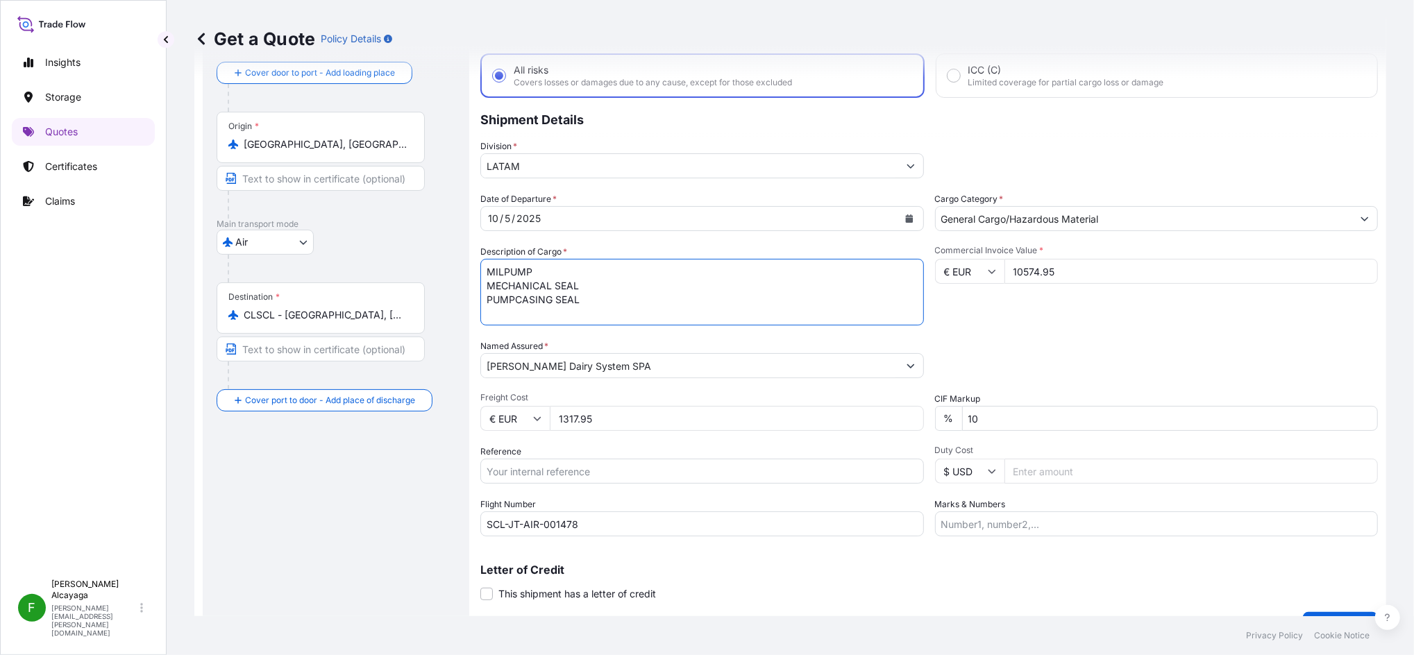
scroll to position [103, 0]
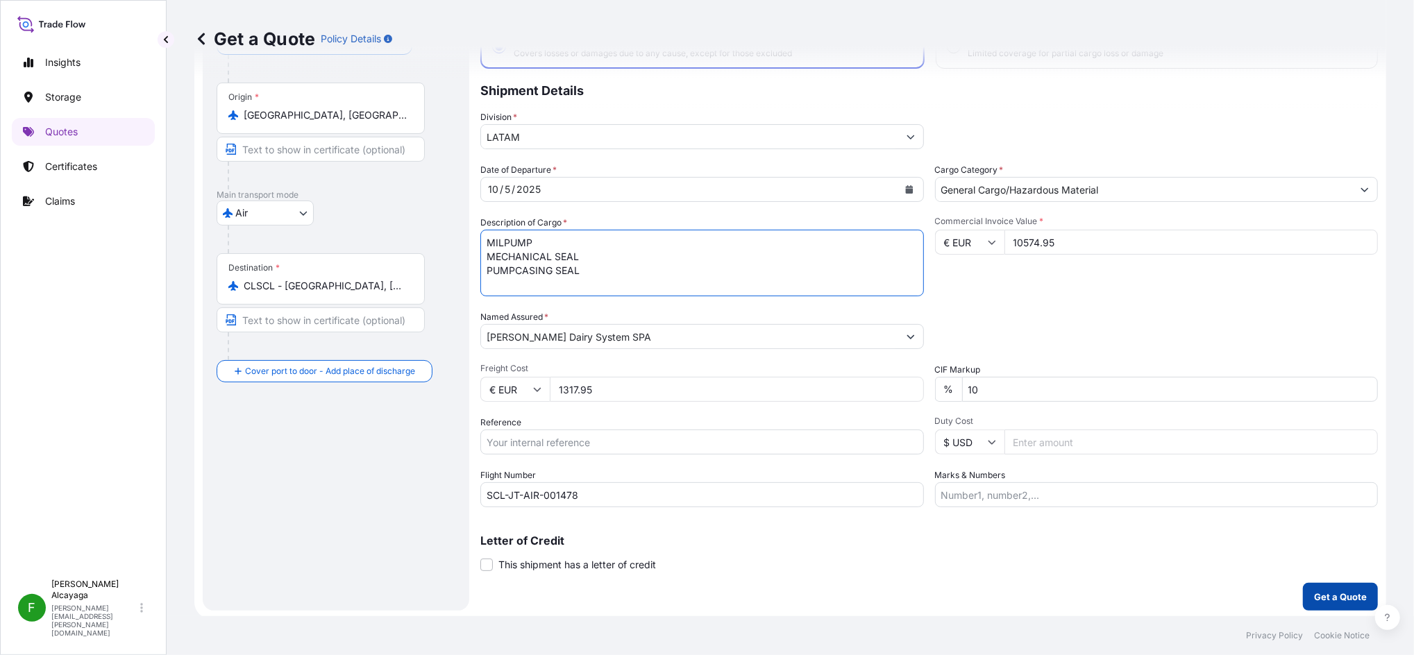
type textarea "MILPUMP MECHANICAL SEAL PUMPCASING SEAL"
click at [1318, 602] on button "Get a Quote" at bounding box center [1340, 597] width 75 height 28
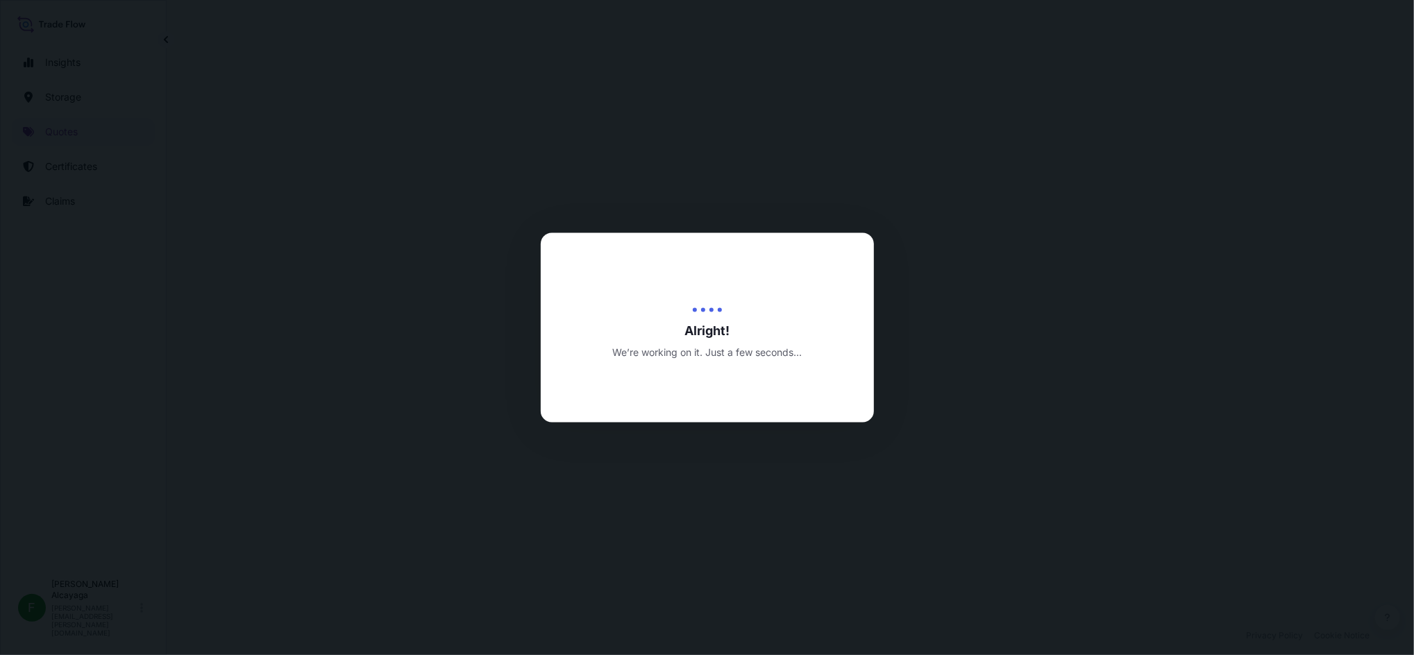
select select "Air"
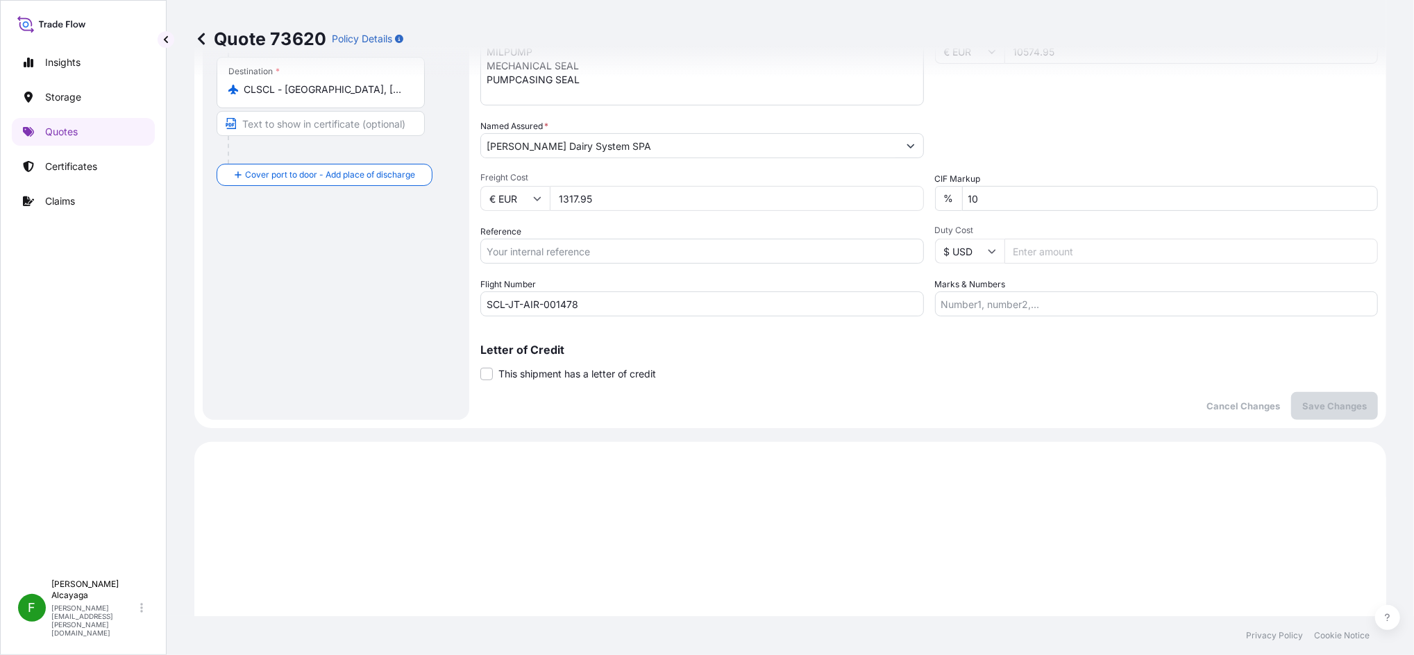
scroll to position [193, 0]
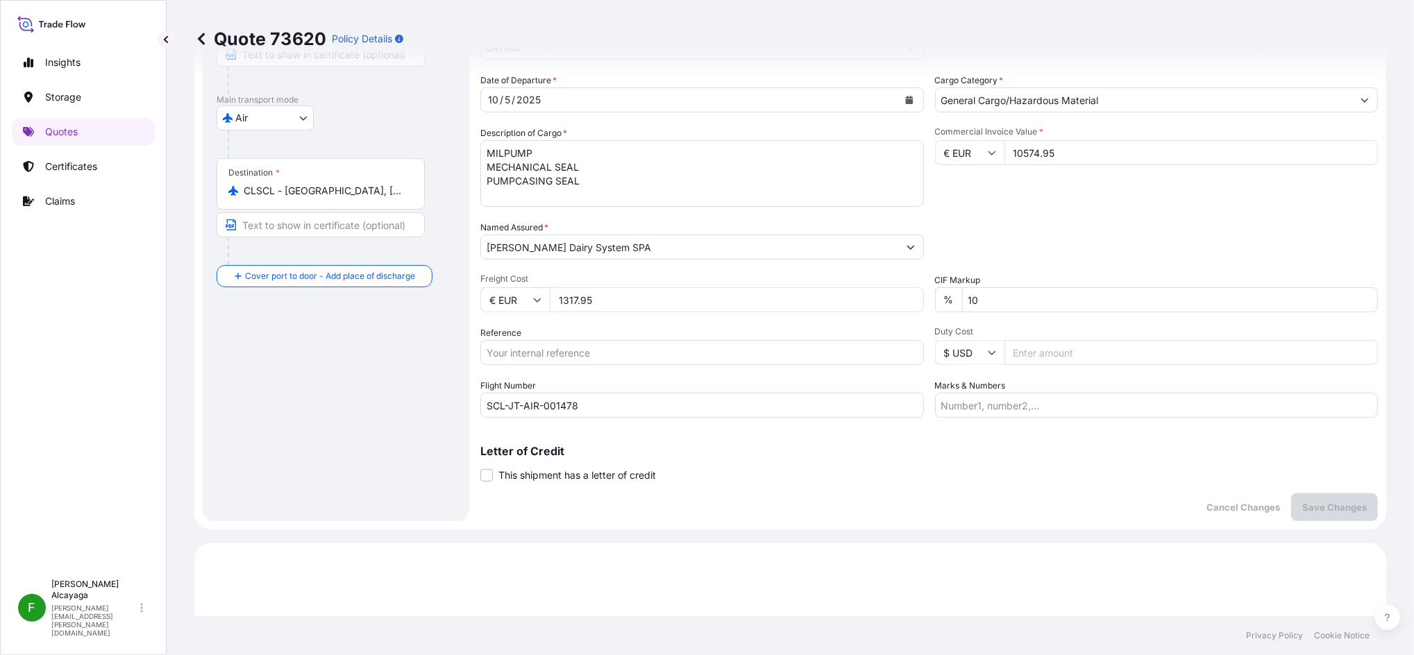
click at [990, 409] on input "Marks & Numbers" at bounding box center [1157, 405] width 444 height 25
click at [1012, 398] on input "Val" at bounding box center [1157, 405] width 444 height 25
click at [1019, 401] on input "Val" at bounding box center [1157, 405] width 444 height 25
click at [1019, 402] on input "Val" at bounding box center [1157, 405] width 444 height 25
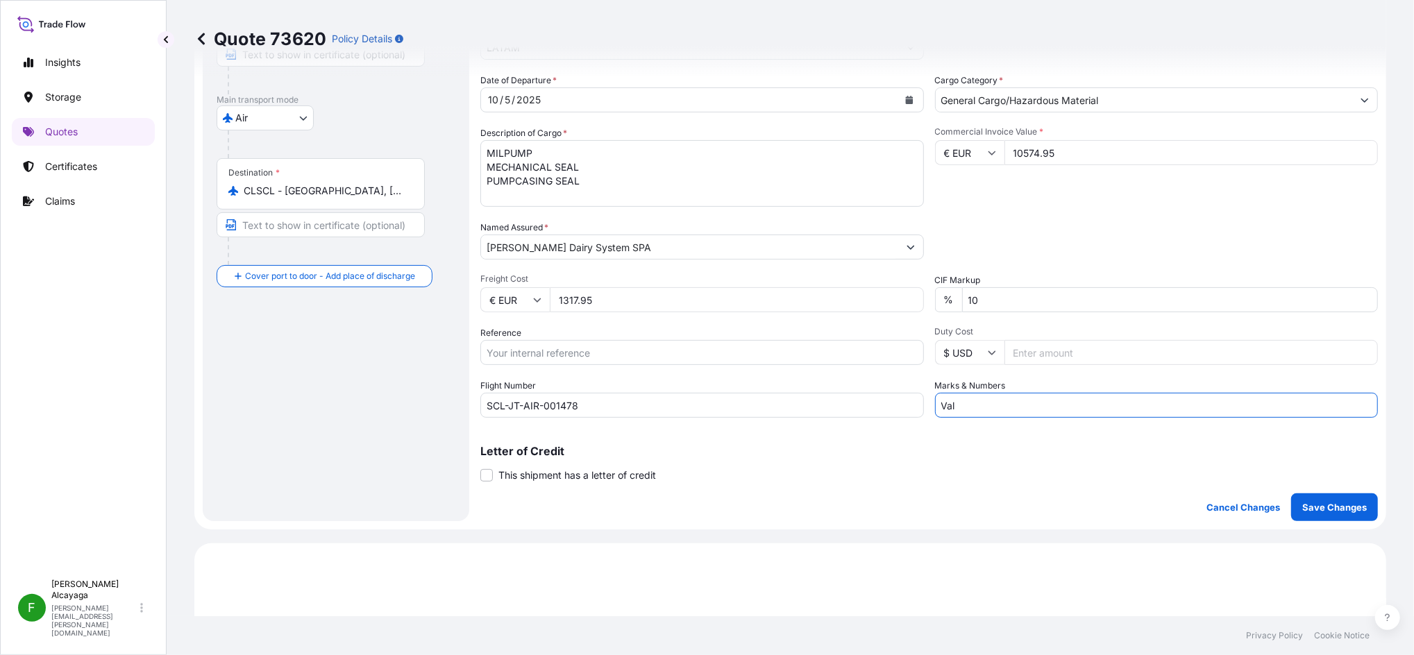
click at [1019, 402] on input "Val" at bounding box center [1157, 405] width 444 height 25
click at [1034, 403] on input "Value of insurance USD 40.00" at bounding box center [1157, 405] width 444 height 25
type input "Value of insurance EUR 40.00"
click at [1313, 494] on button "Save Changes" at bounding box center [1334, 508] width 87 height 28
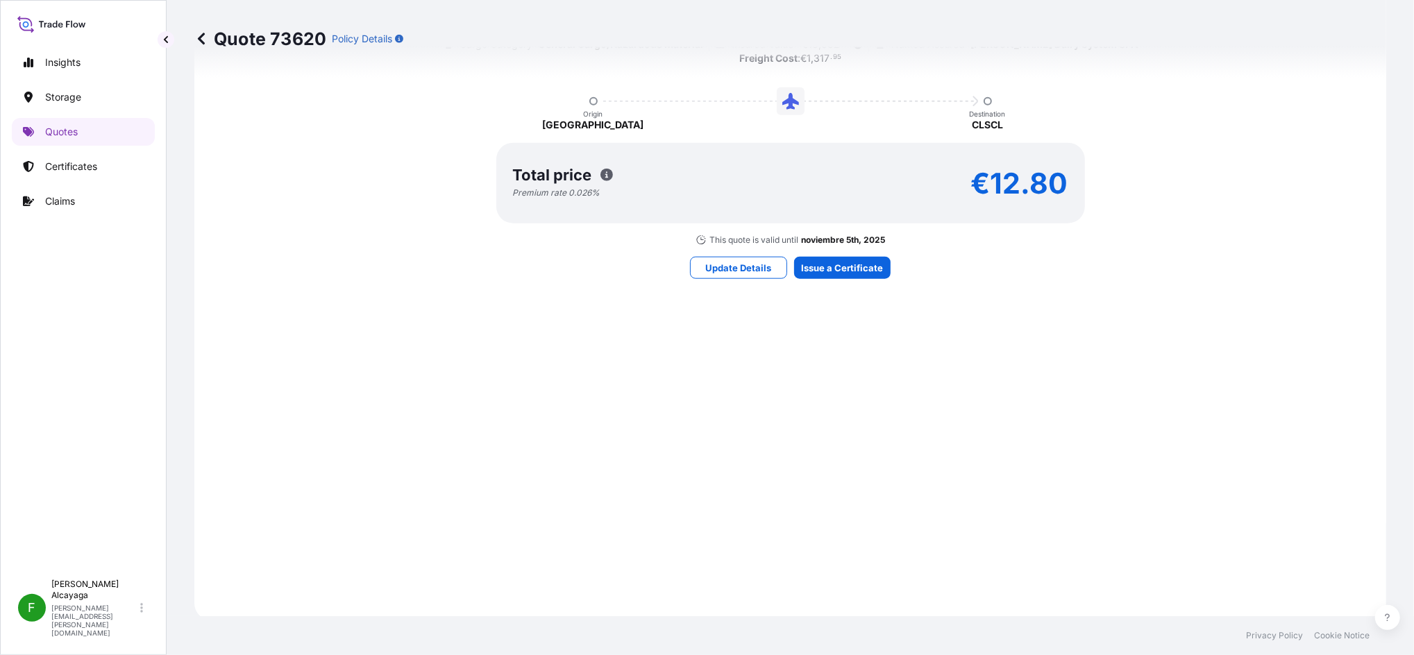
select select "Air"
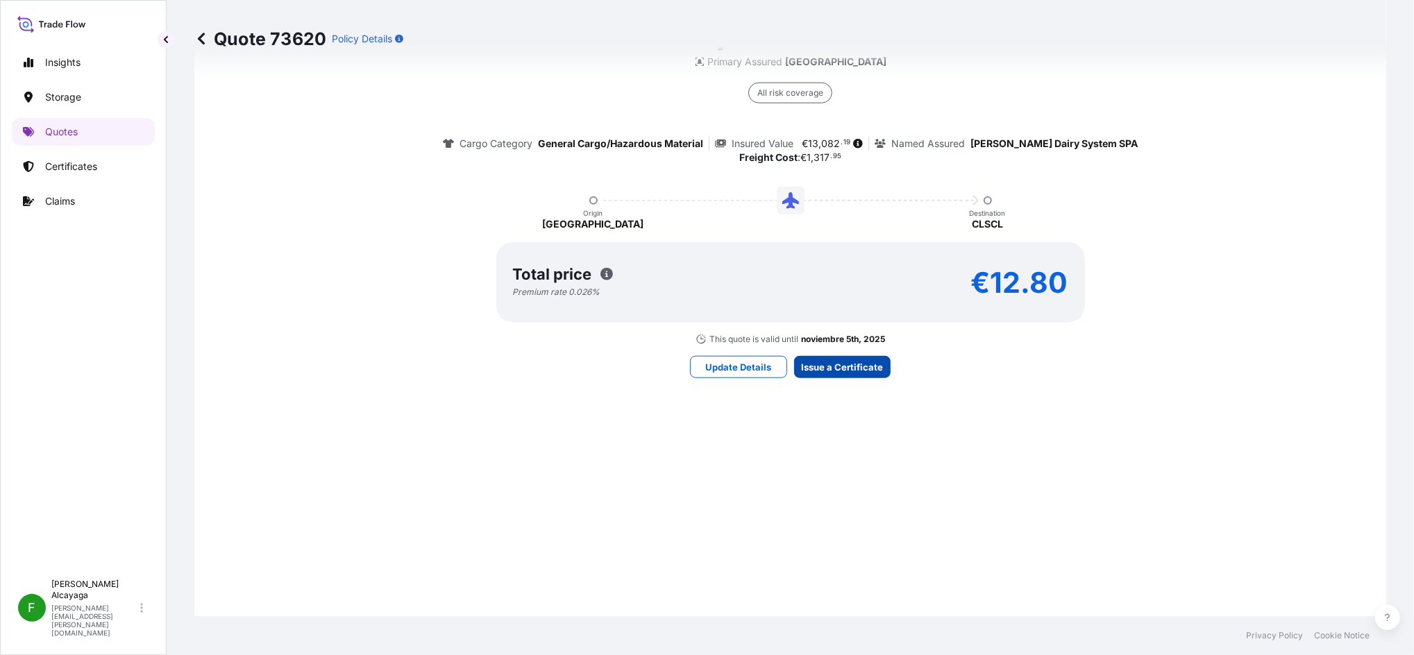
click at [823, 273] on div "Here's your insurance offer Primary Assured Chile All risk coverage Cargo Categ…" at bounding box center [790, 200] width 1153 height 1002
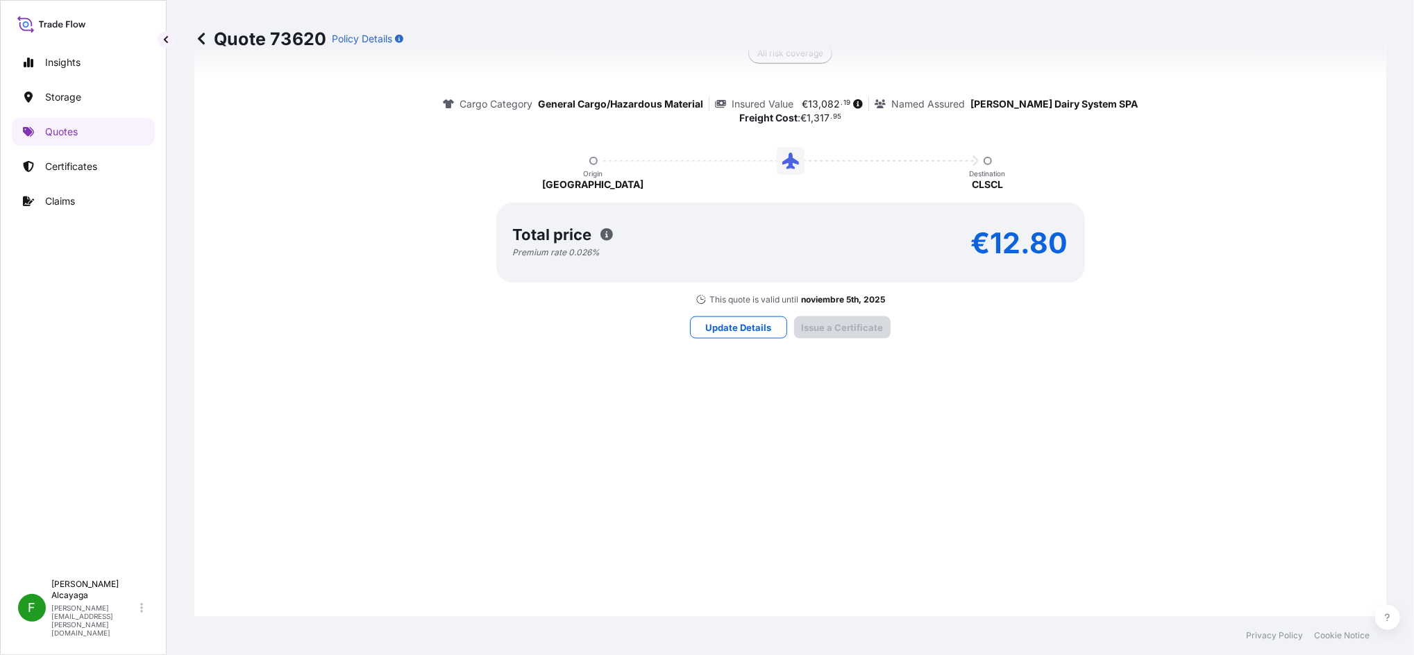
click at [834, 472] on div "Here's your insurance offer Primary Assured Chile All risk coverage Cargo Categ…" at bounding box center [790, 160] width 1153 height 1445
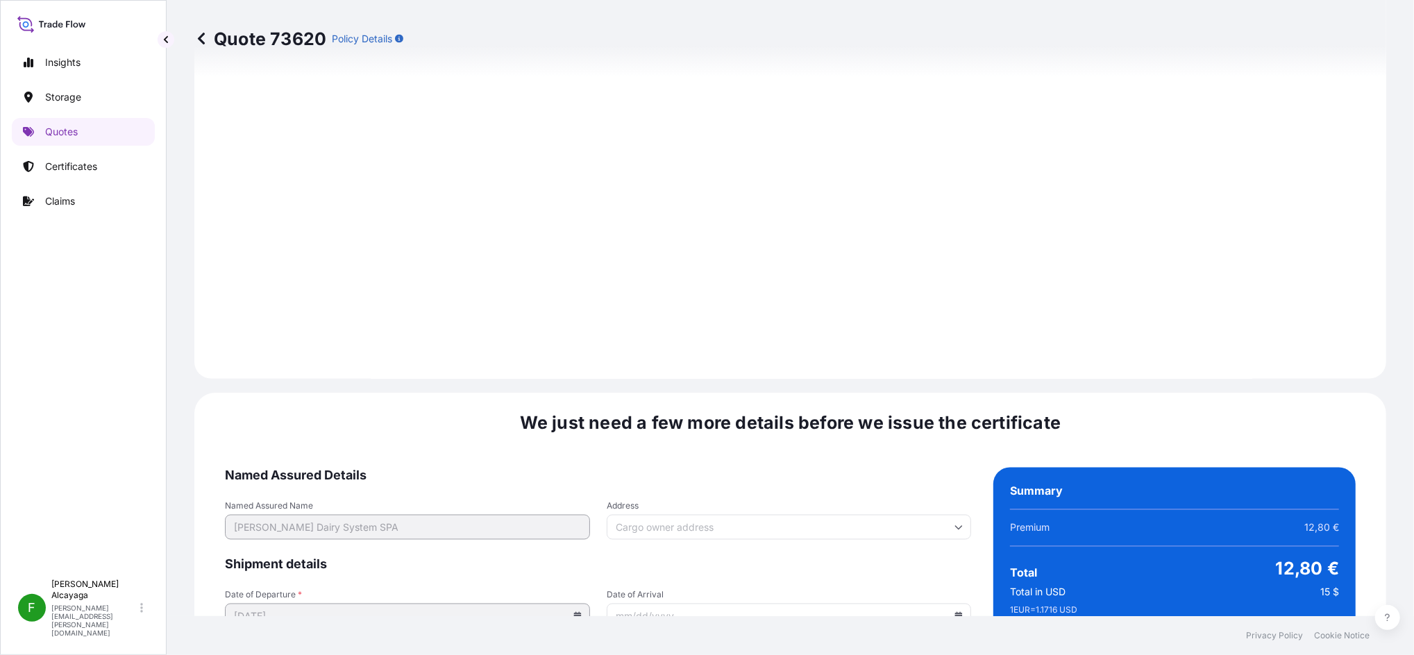
scroll to position [2044, 0]
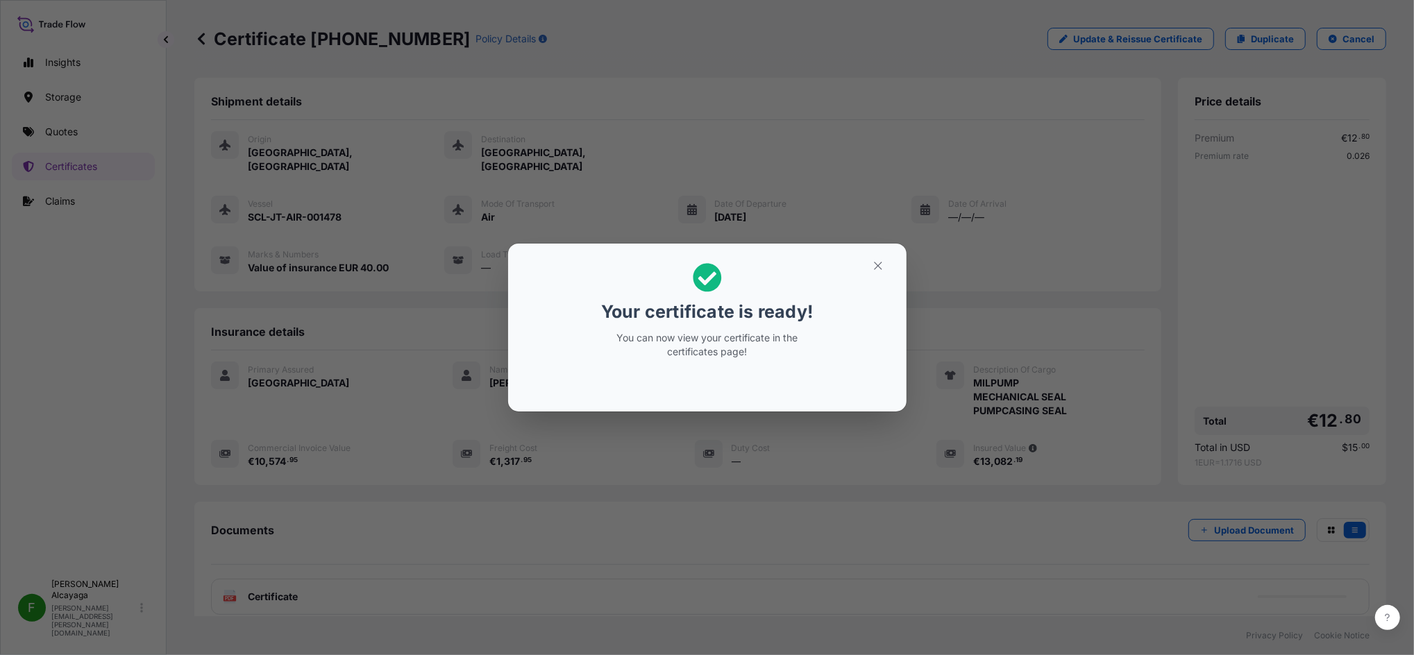
click at [807, 481] on div "Your certificate is ready! You can now view your certificate in the certificate…" at bounding box center [707, 327] width 1414 height 655
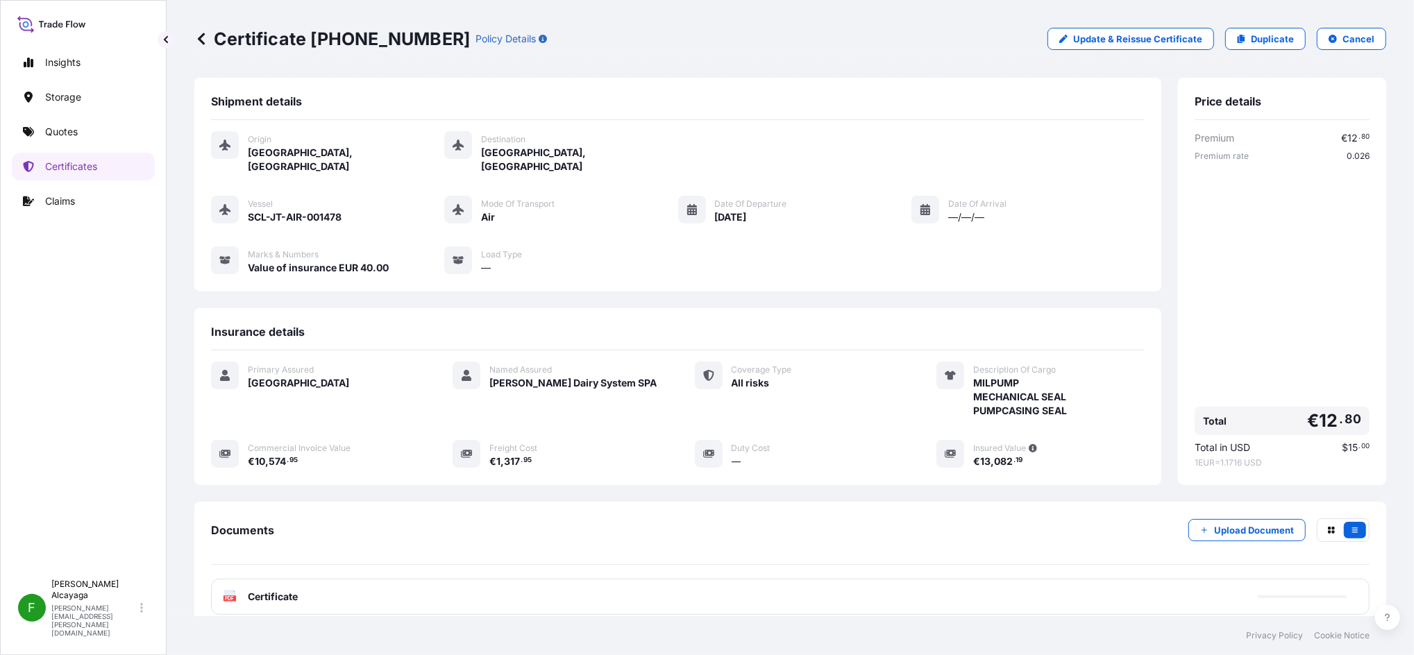
scroll to position [83, 0]
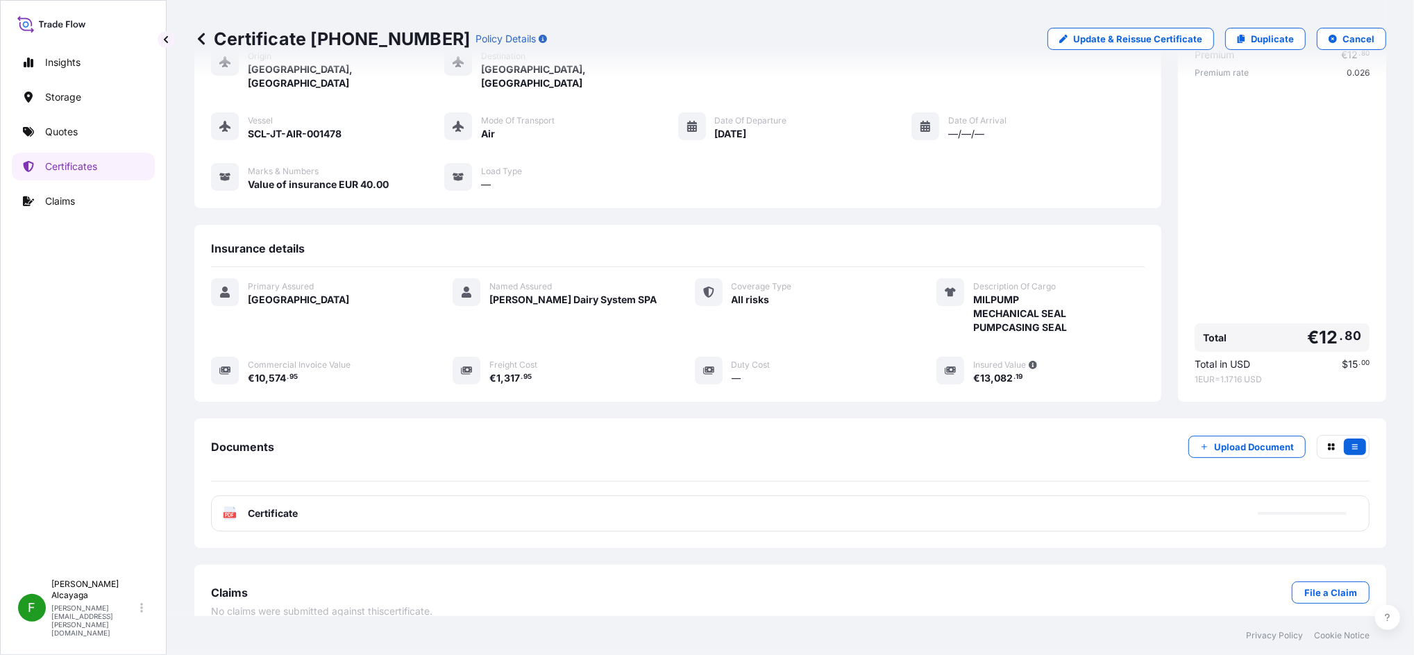
click at [337, 496] on div "PDF Certificate" at bounding box center [790, 514] width 1158 height 36
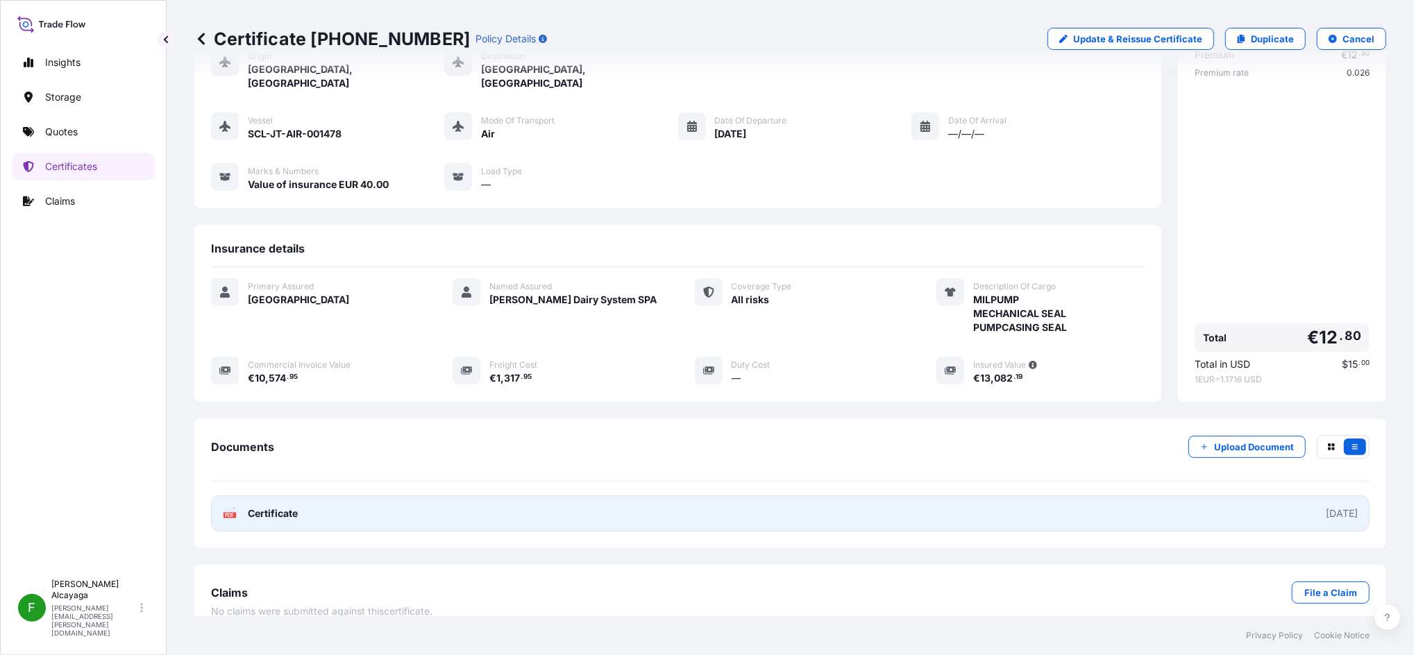
click at [405, 496] on link "PDF Certificate 2025-10-06" at bounding box center [790, 514] width 1158 height 36
